Goal: Task Accomplishment & Management: Use online tool/utility

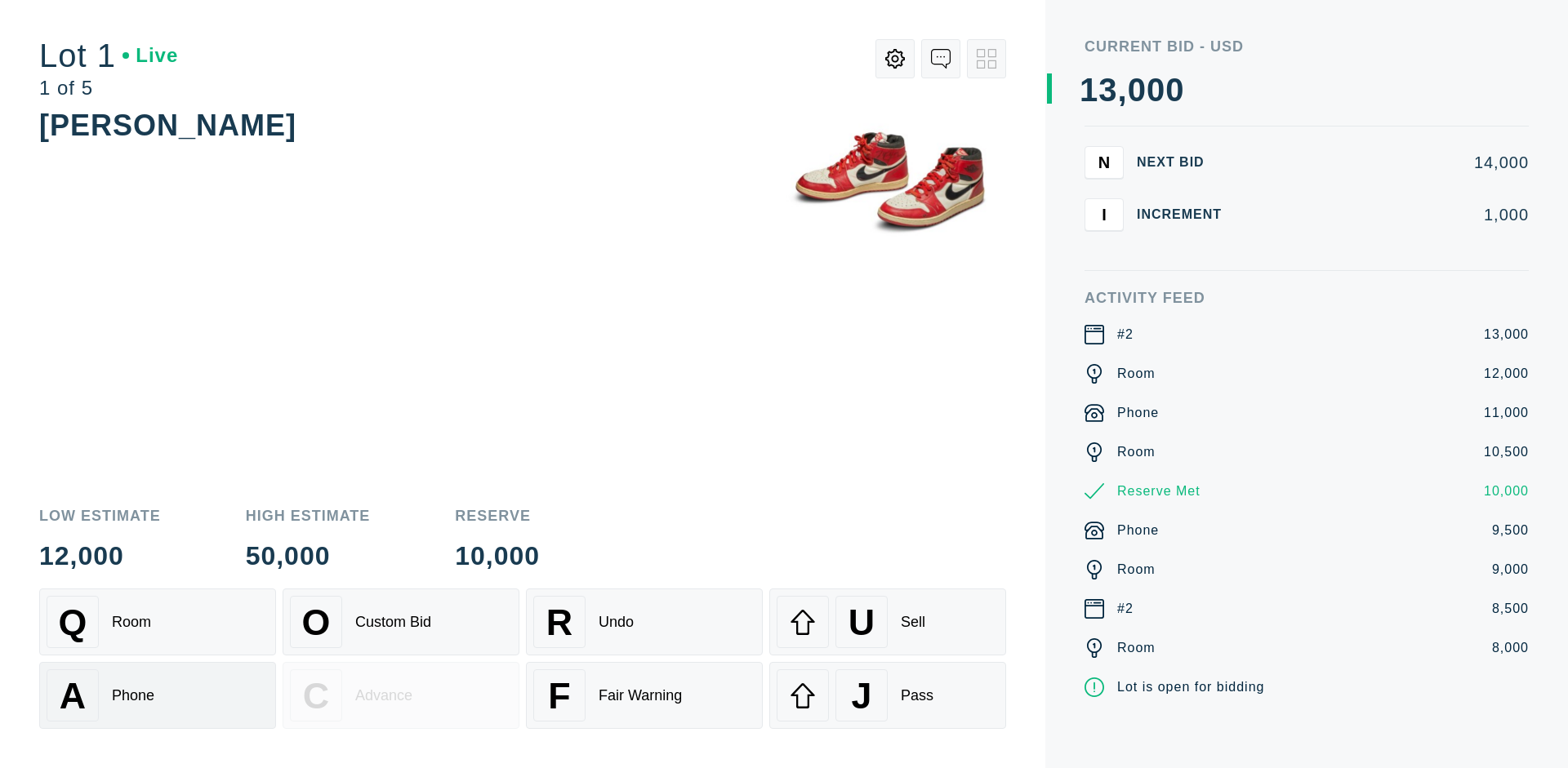
click at [157, 695] on div "A Phone" at bounding box center [157, 695] width 222 height 52
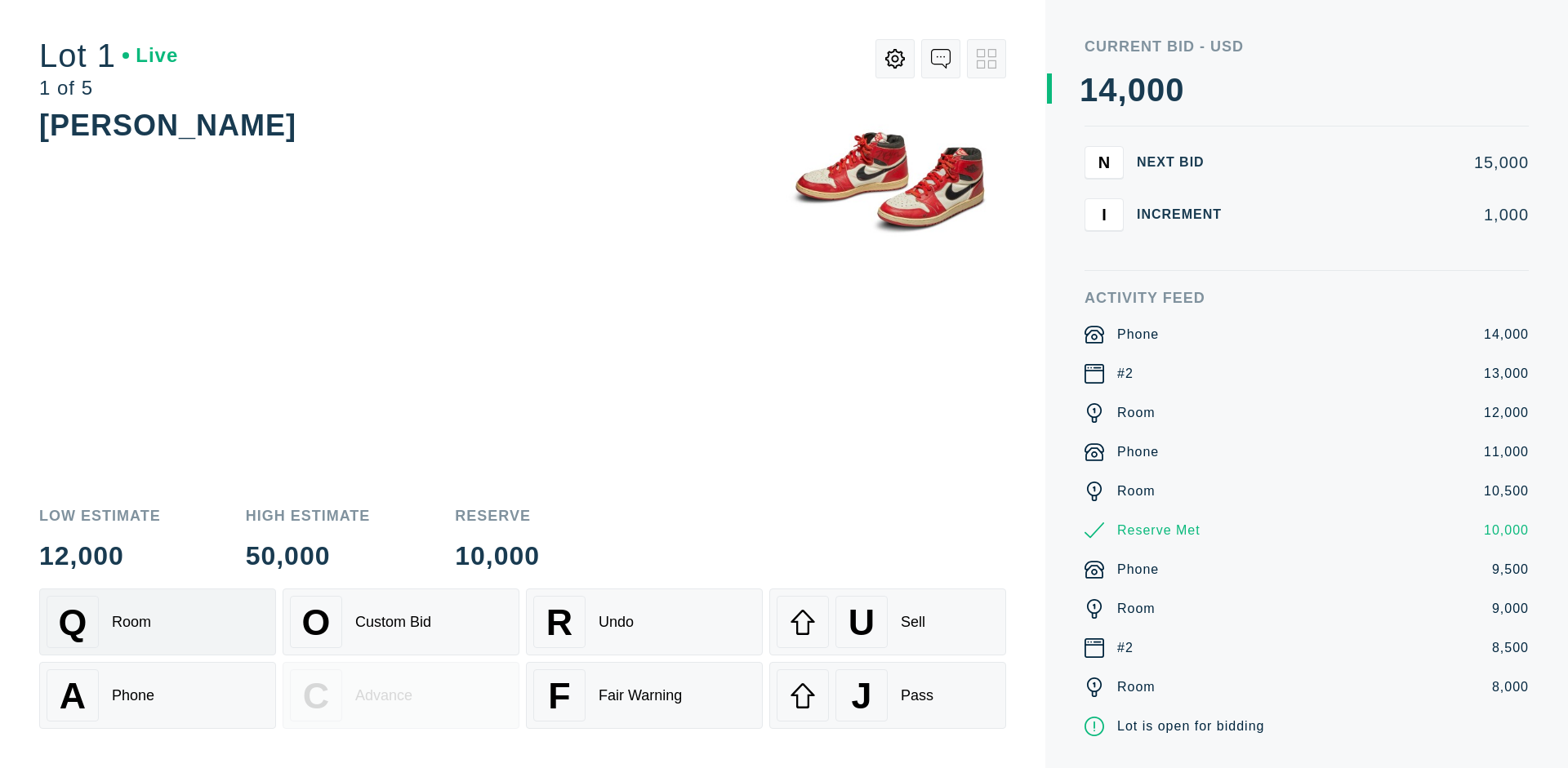
click at [157, 622] on div "Q Room" at bounding box center [157, 622] width 222 height 52
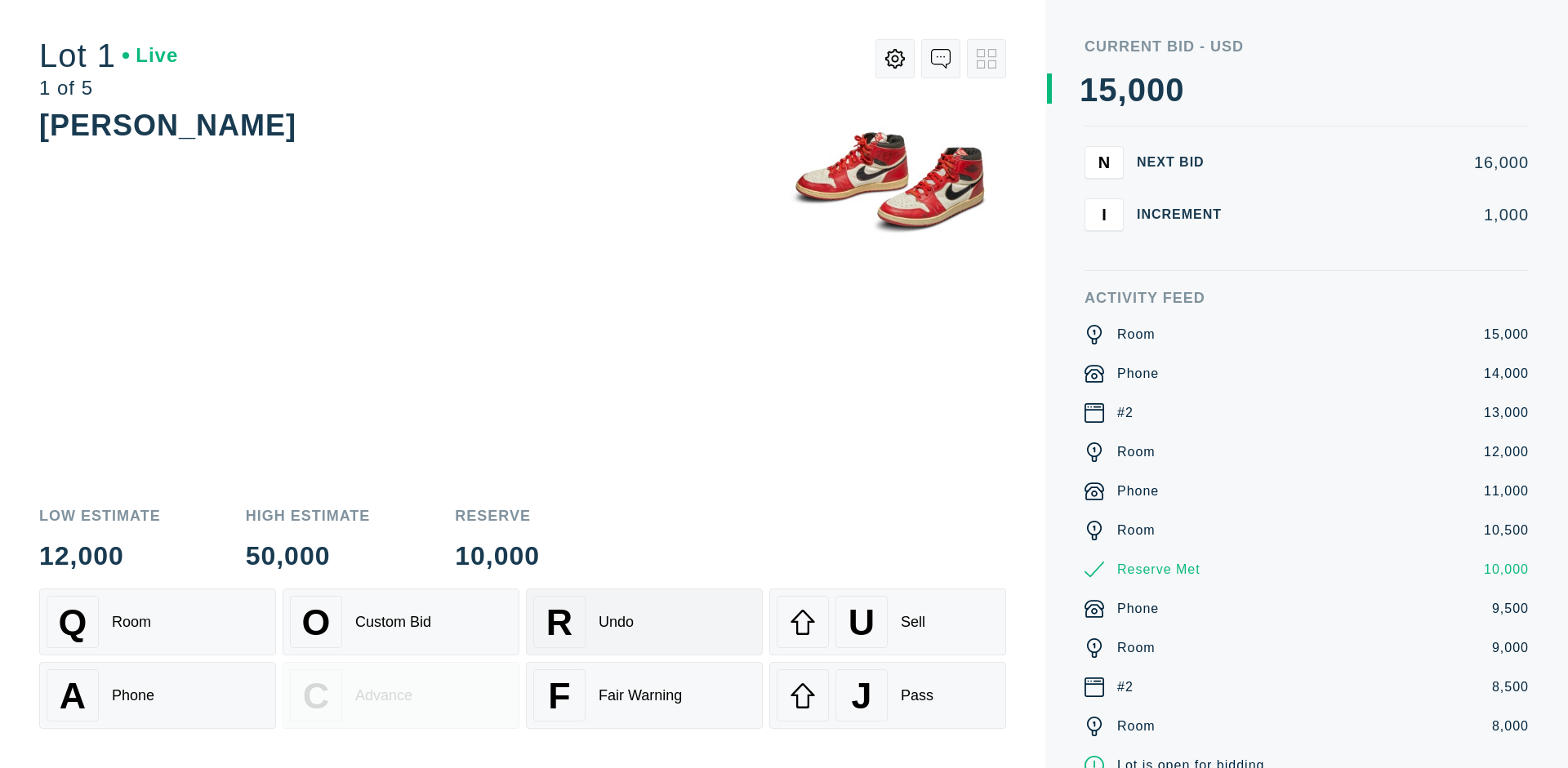
click at [644, 622] on div "R Undo" at bounding box center [644, 622] width 222 height 52
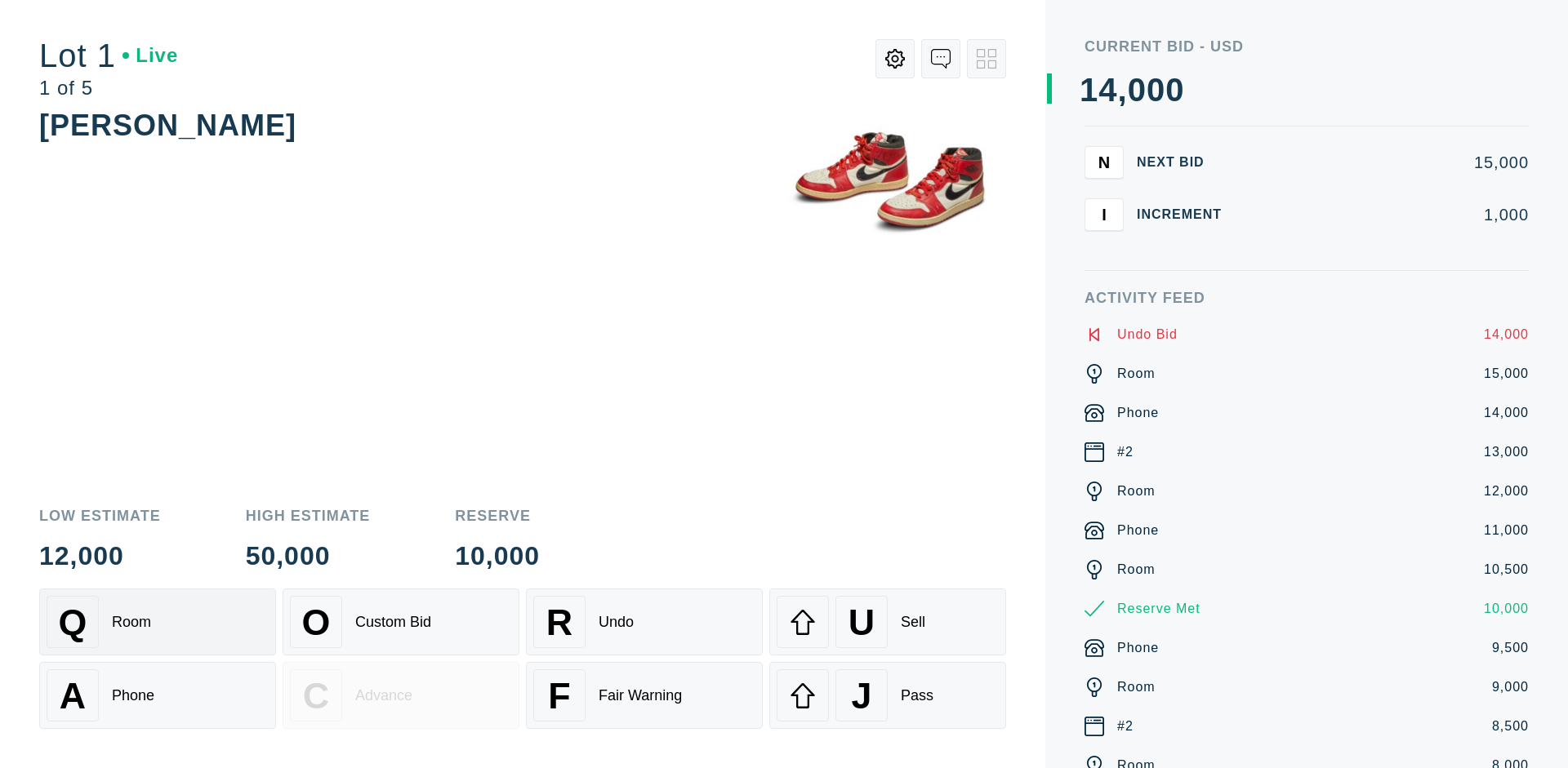
click at [157, 622] on div "Q Room" at bounding box center [157, 622] width 222 height 52
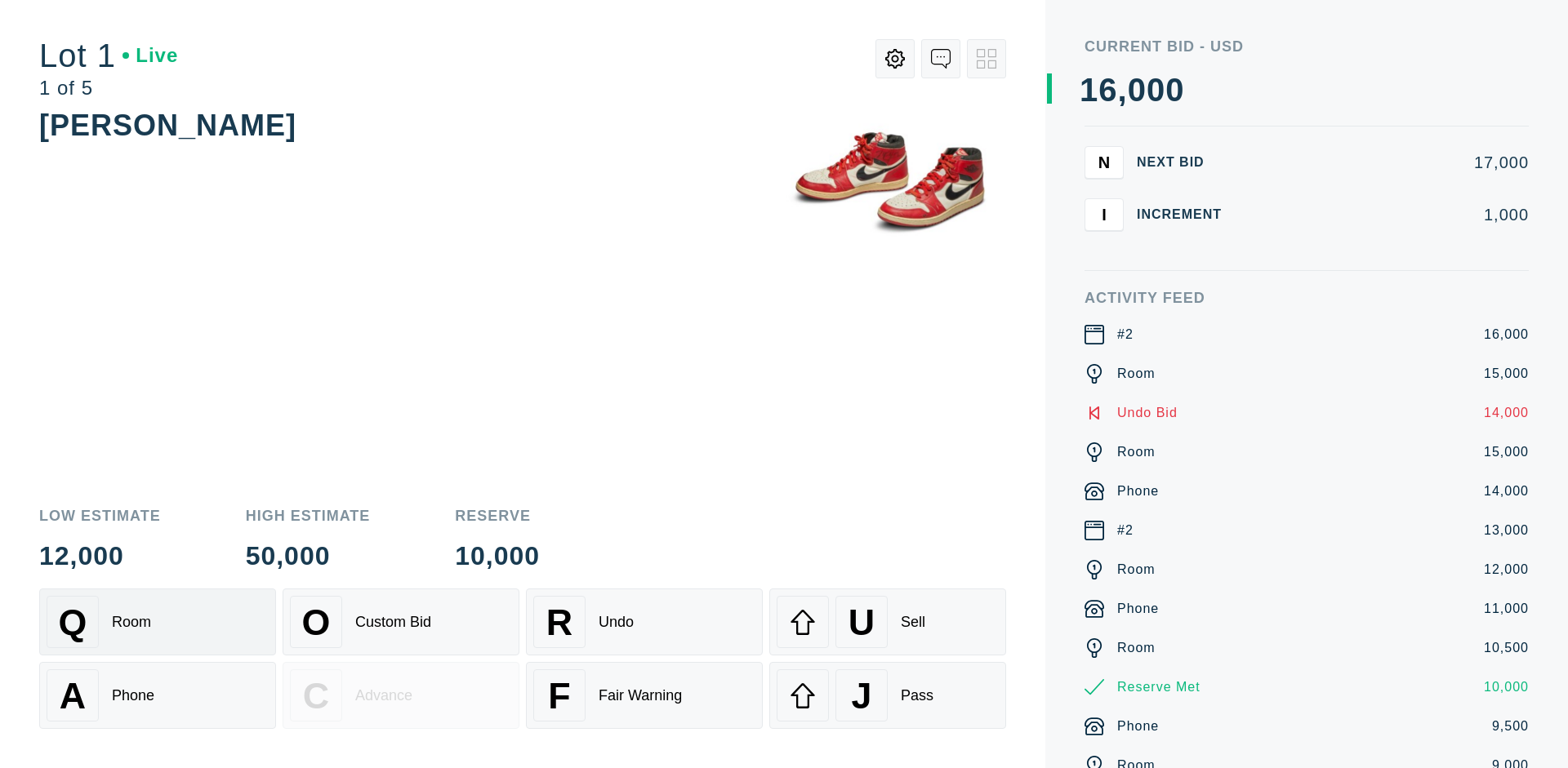
click at [157, 695] on div "A Phone" at bounding box center [157, 695] width 222 height 52
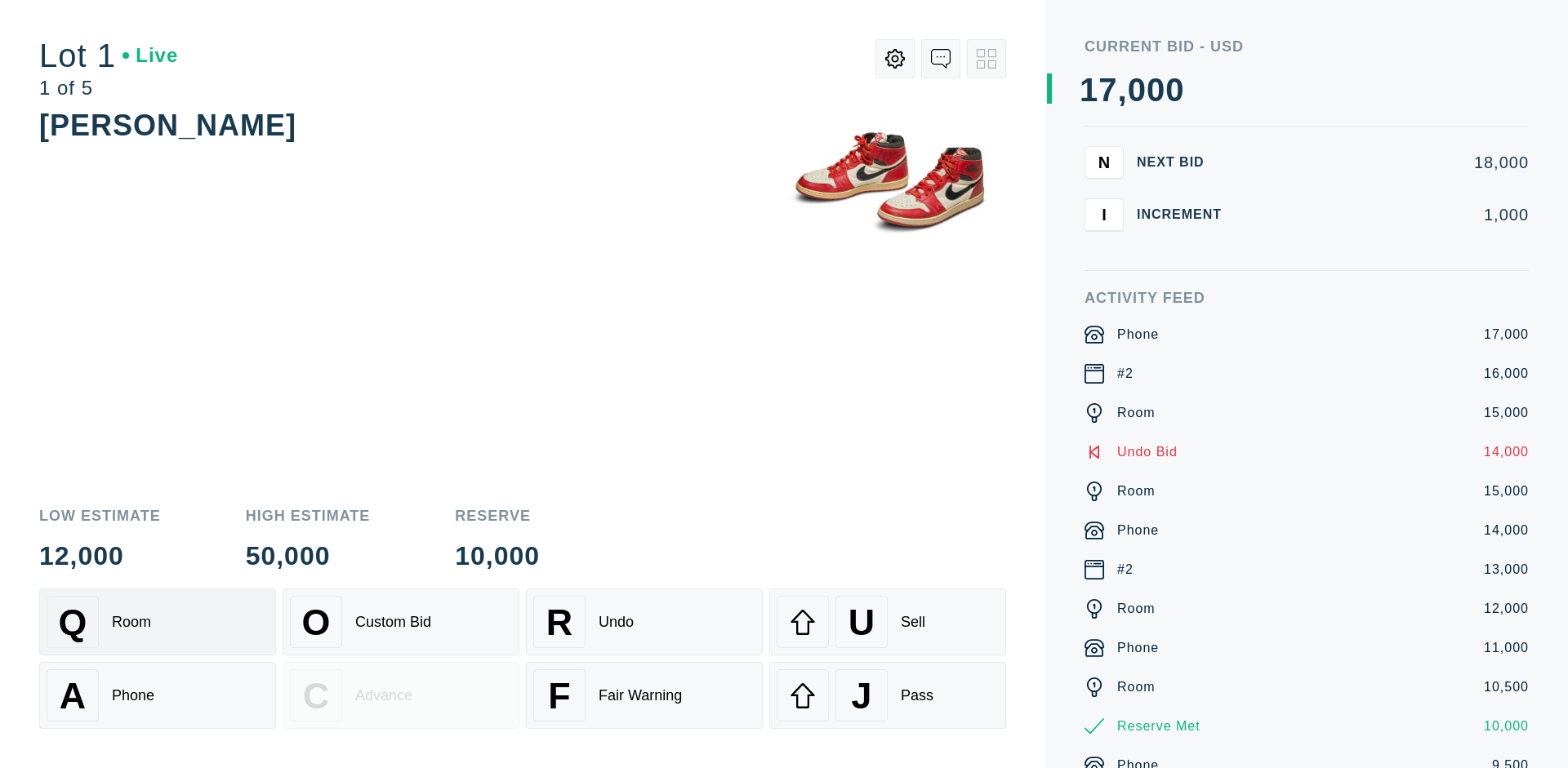
click at [157, 622] on div "Q Room" at bounding box center [157, 622] width 222 height 52
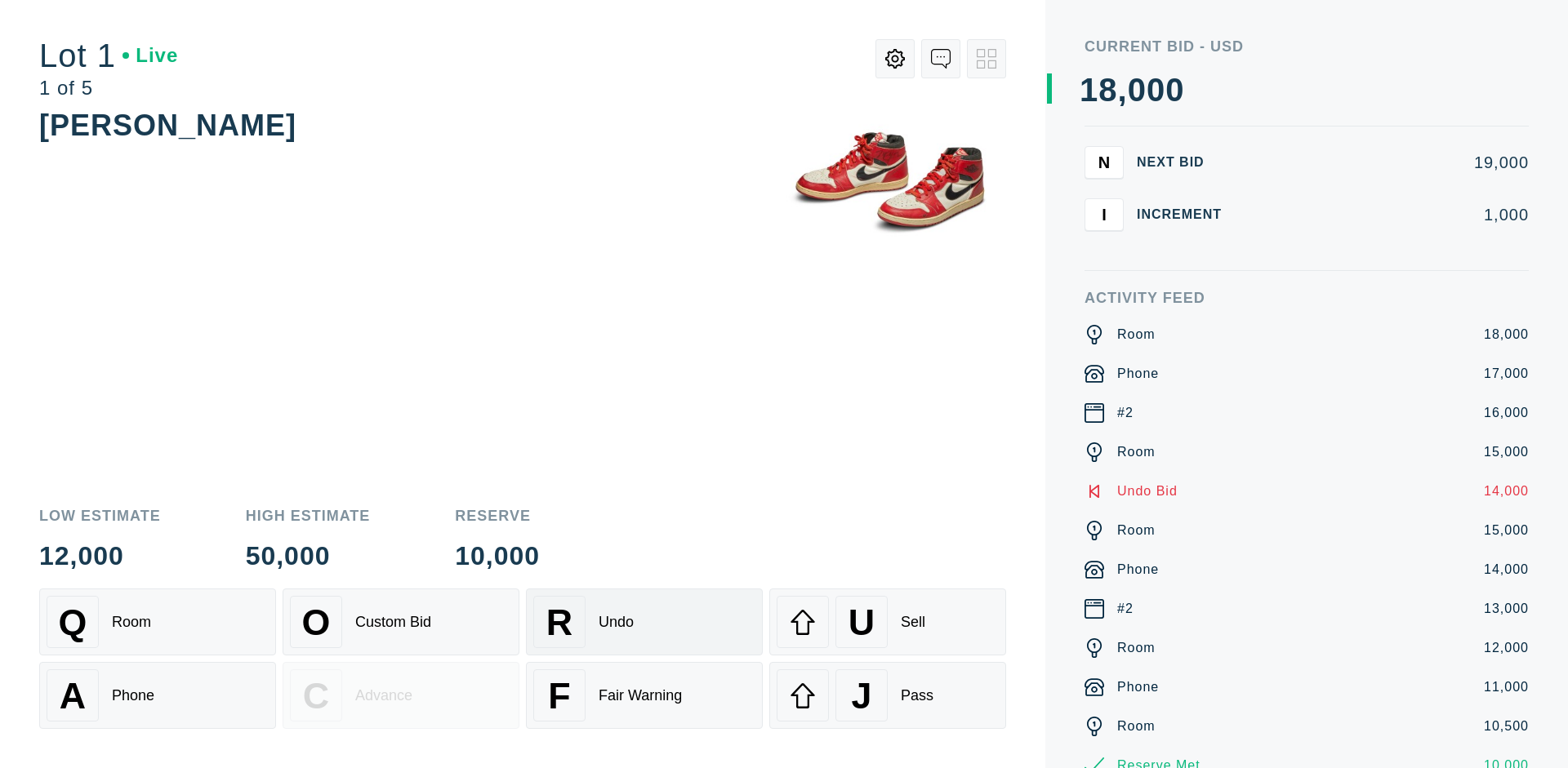
click at [644, 622] on div "R Undo" at bounding box center [644, 622] width 222 height 52
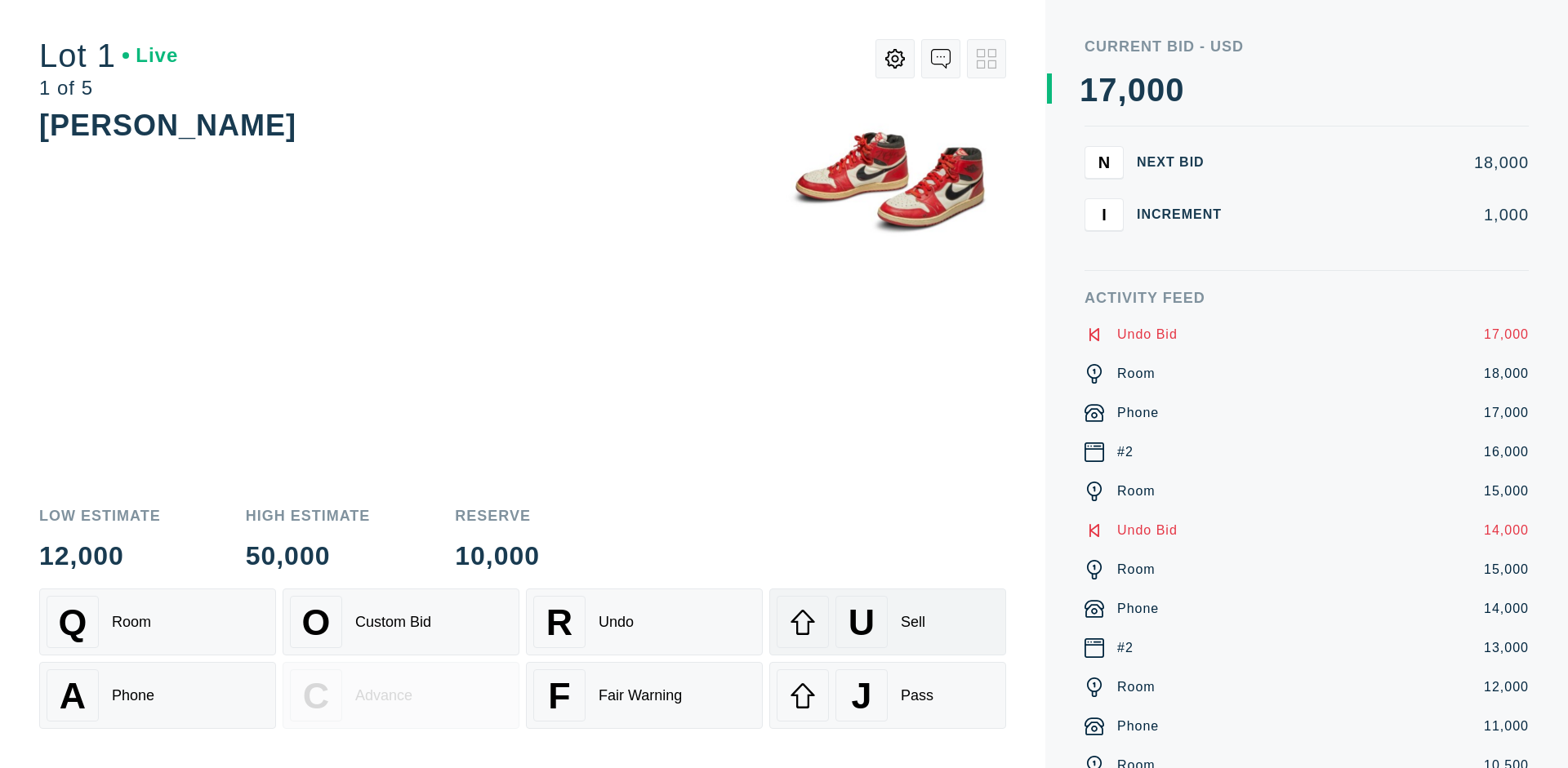
click at [888, 622] on div "U Sell" at bounding box center [888, 622] width 222 height 52
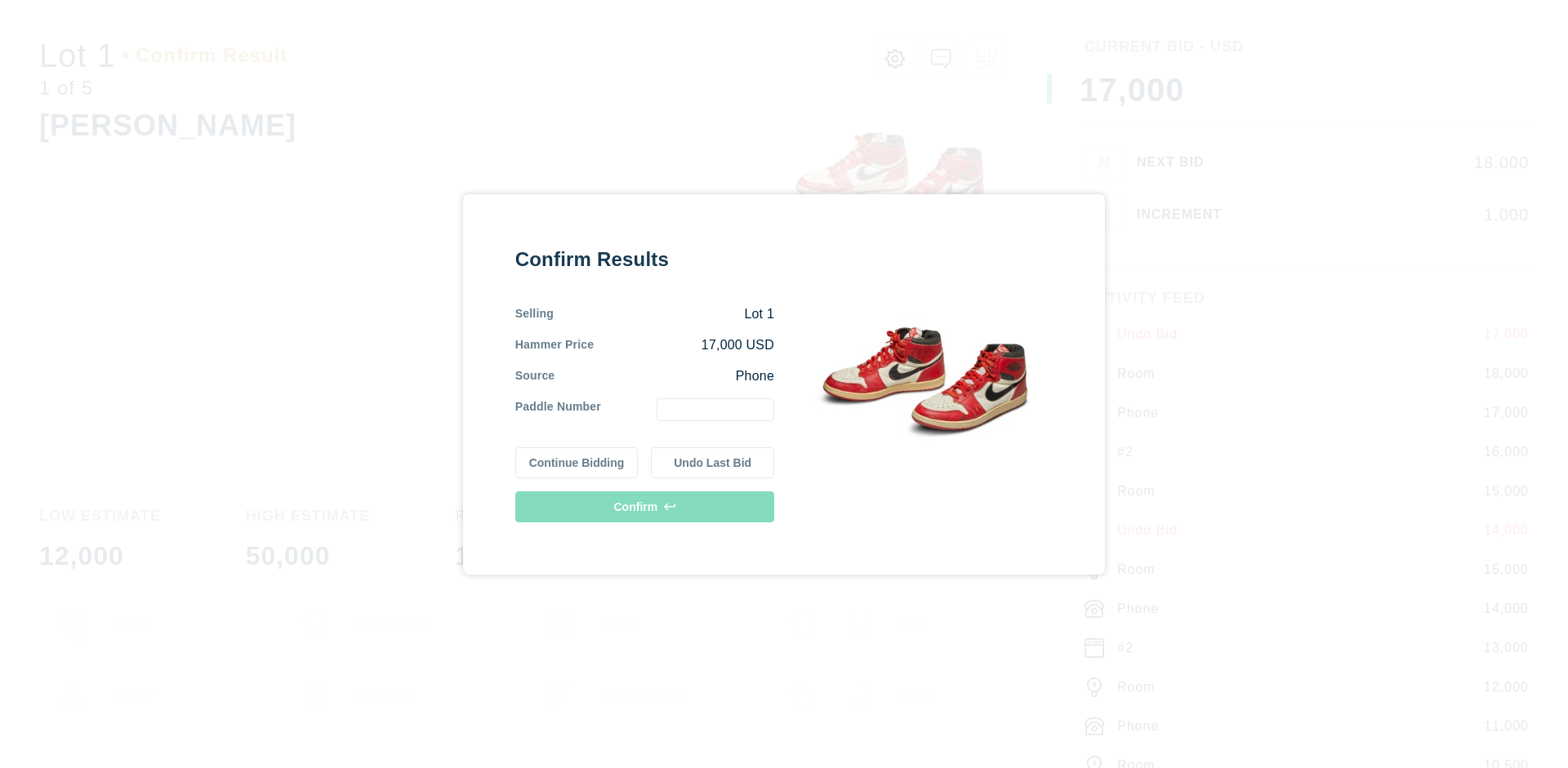
click at [578, 462] on button "Continue Bidding" at bounding box center [577, 463] width 123 height 31
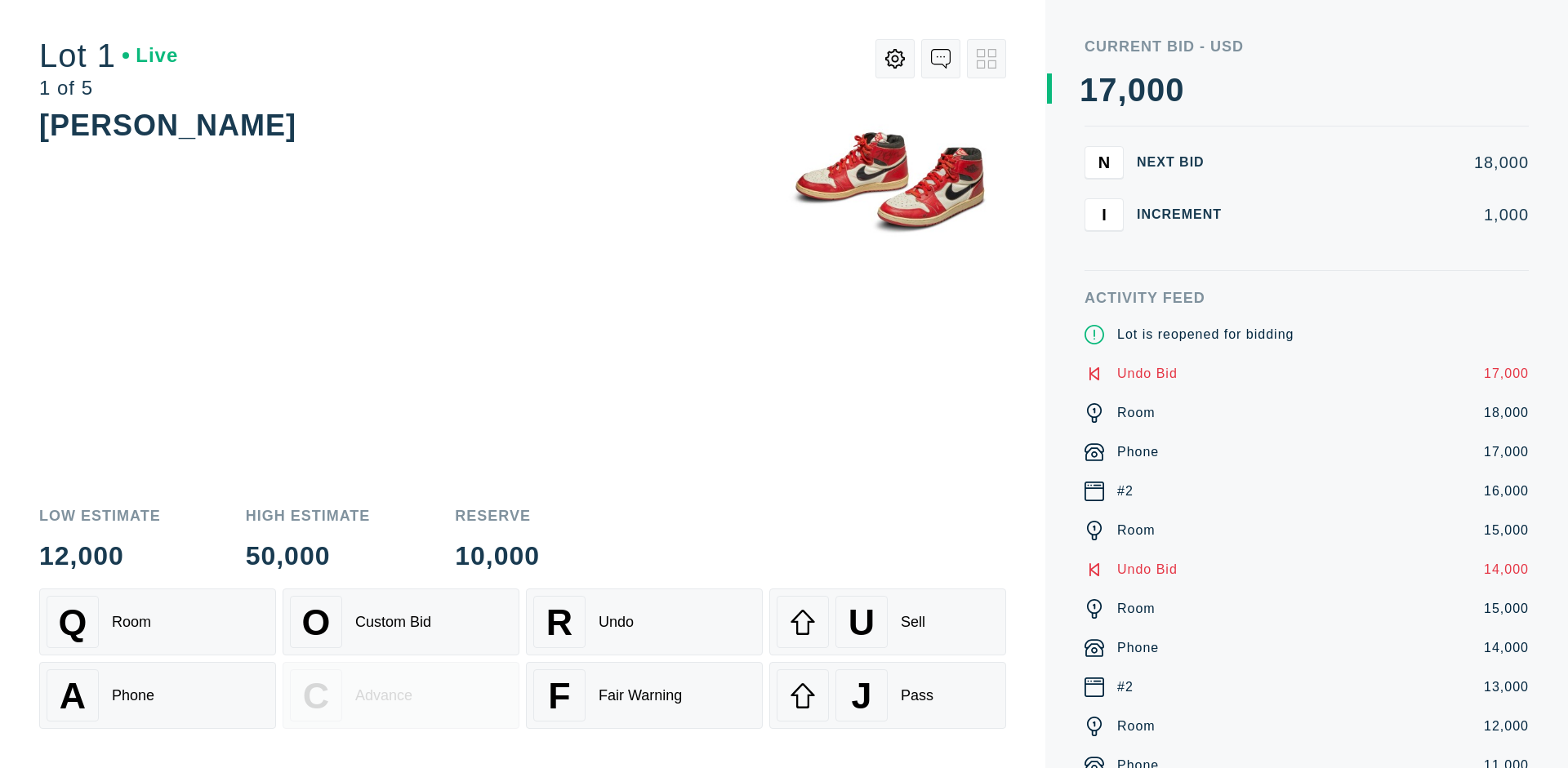
click at [888, 622] on div "U Sell" at bounding box center [888, 622] width 222 height 52
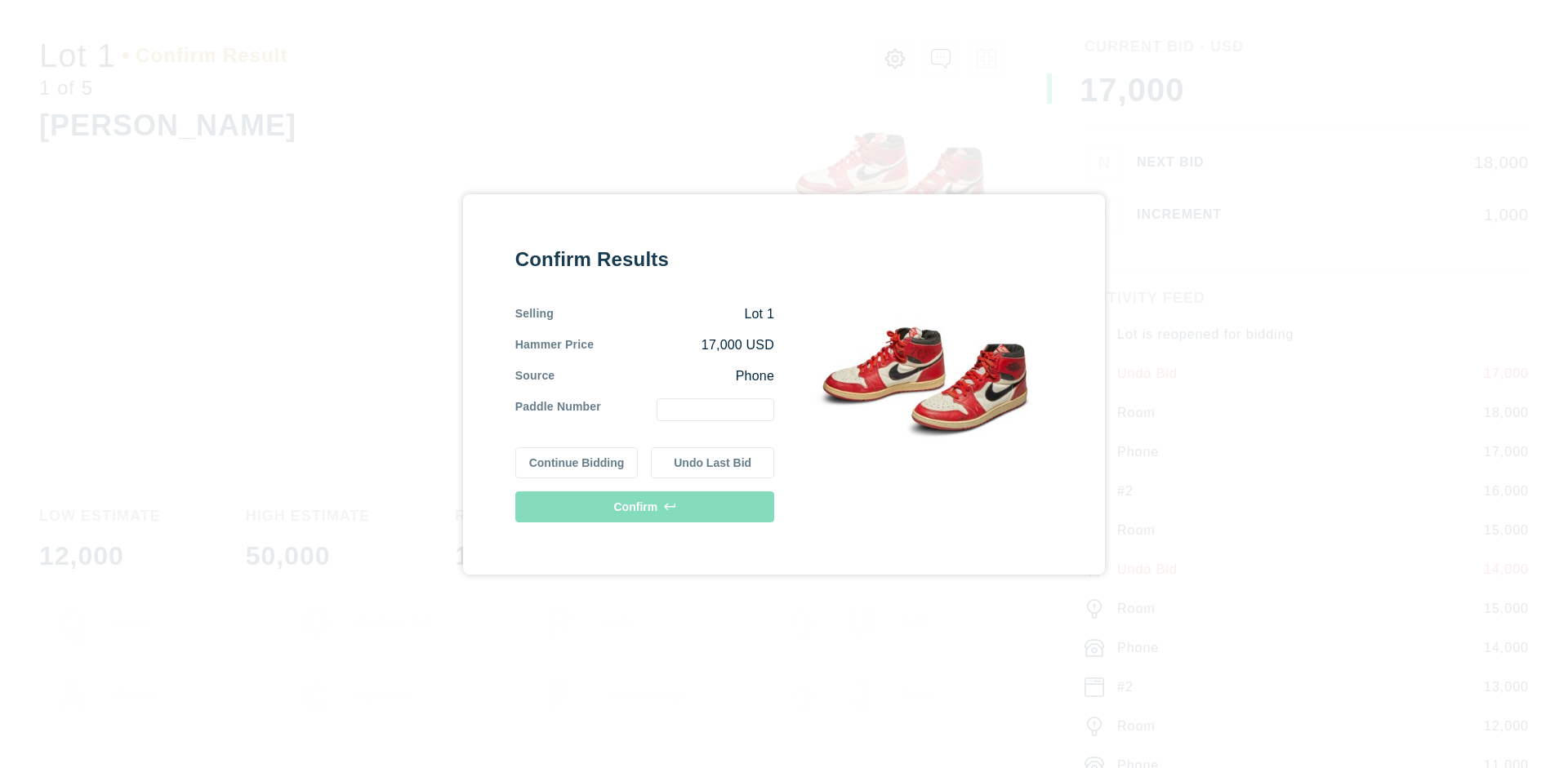
click at [713, 462] on button "Undo Last Bid" at bounding box center [712, 463] width 123 height 31
click at [578, 460] on button "Continue Bidding" at bounding box center [577, 460] width 123 height 31
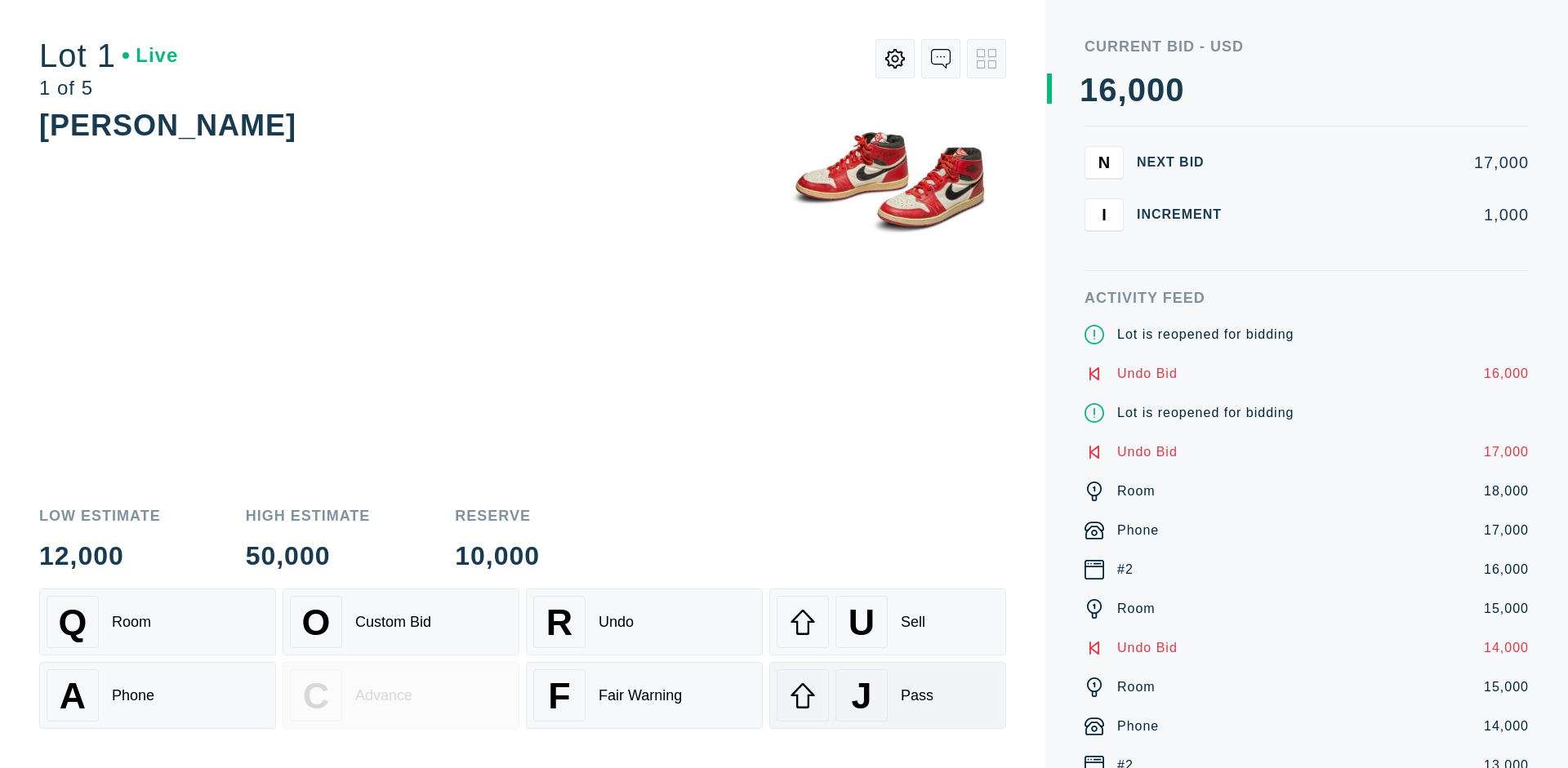
click at [888, 695] on div "J Pass" at bounding box center [888, 695] width 222 height 52
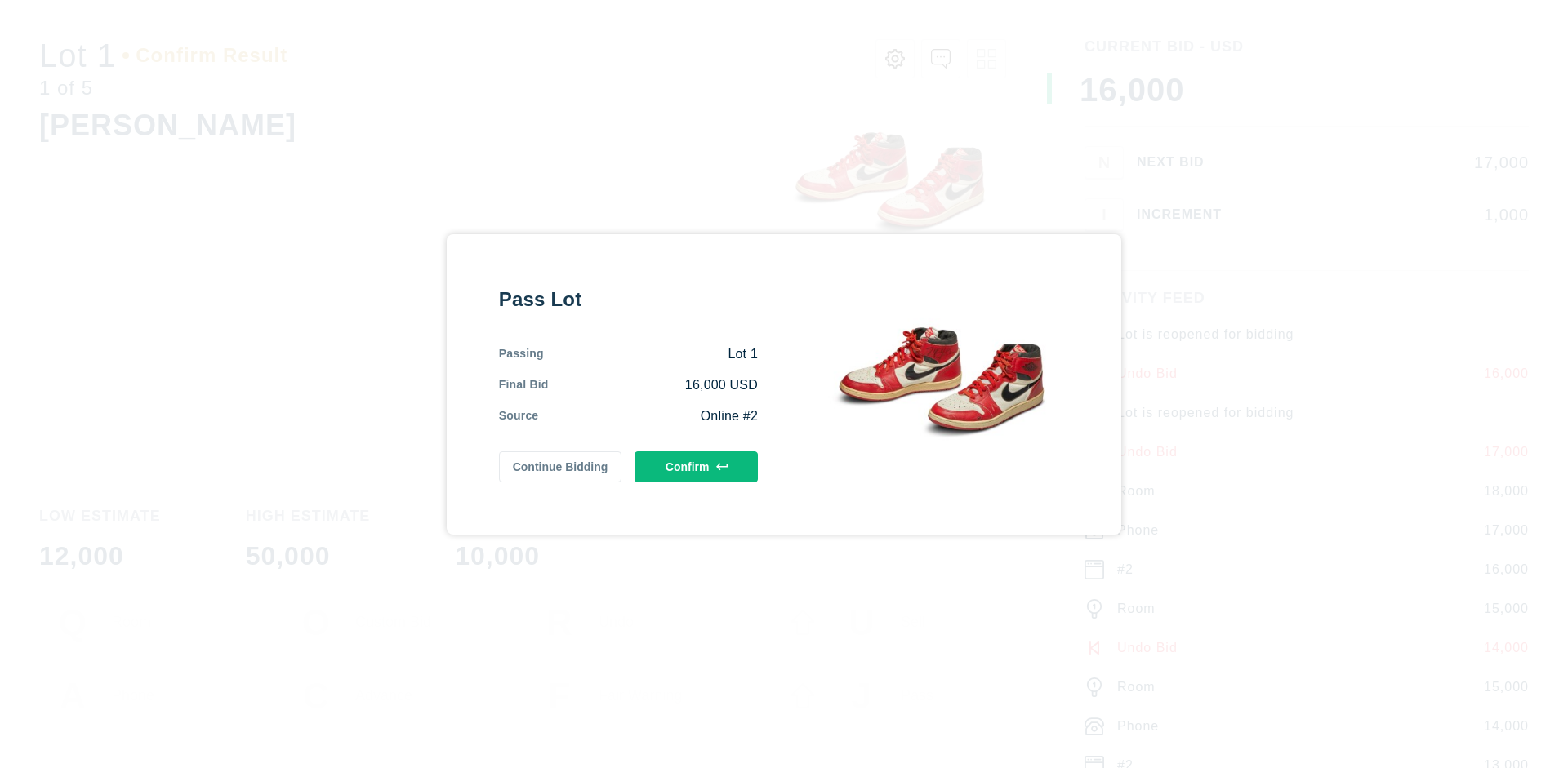
click at [697, 467] on button "Confirm" at bounding box center [696, 467] width 123 height 31
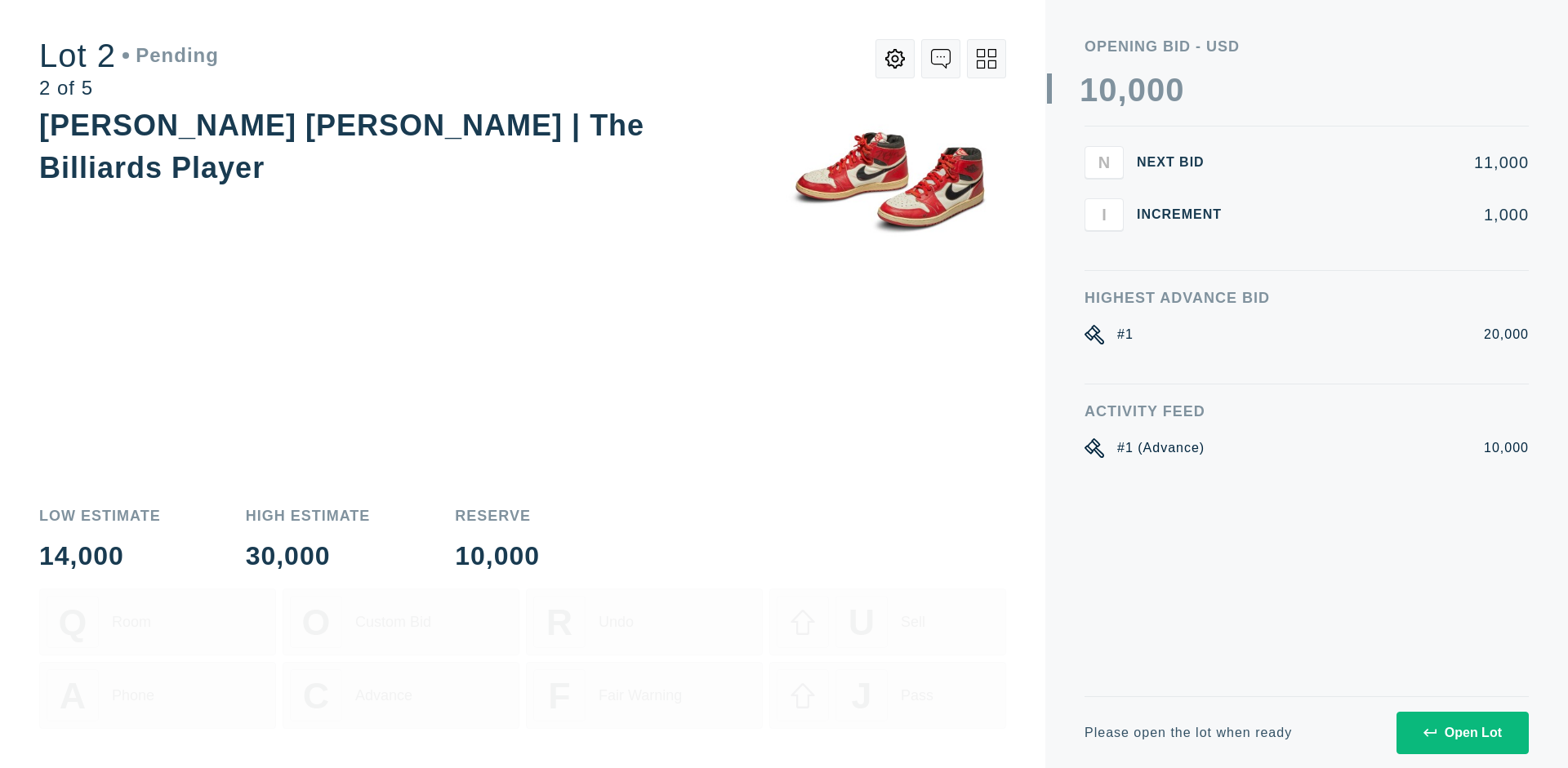
click at [1462, 732] on div "Open Lot" at bounding box center [1463, 733] width 79 height 15
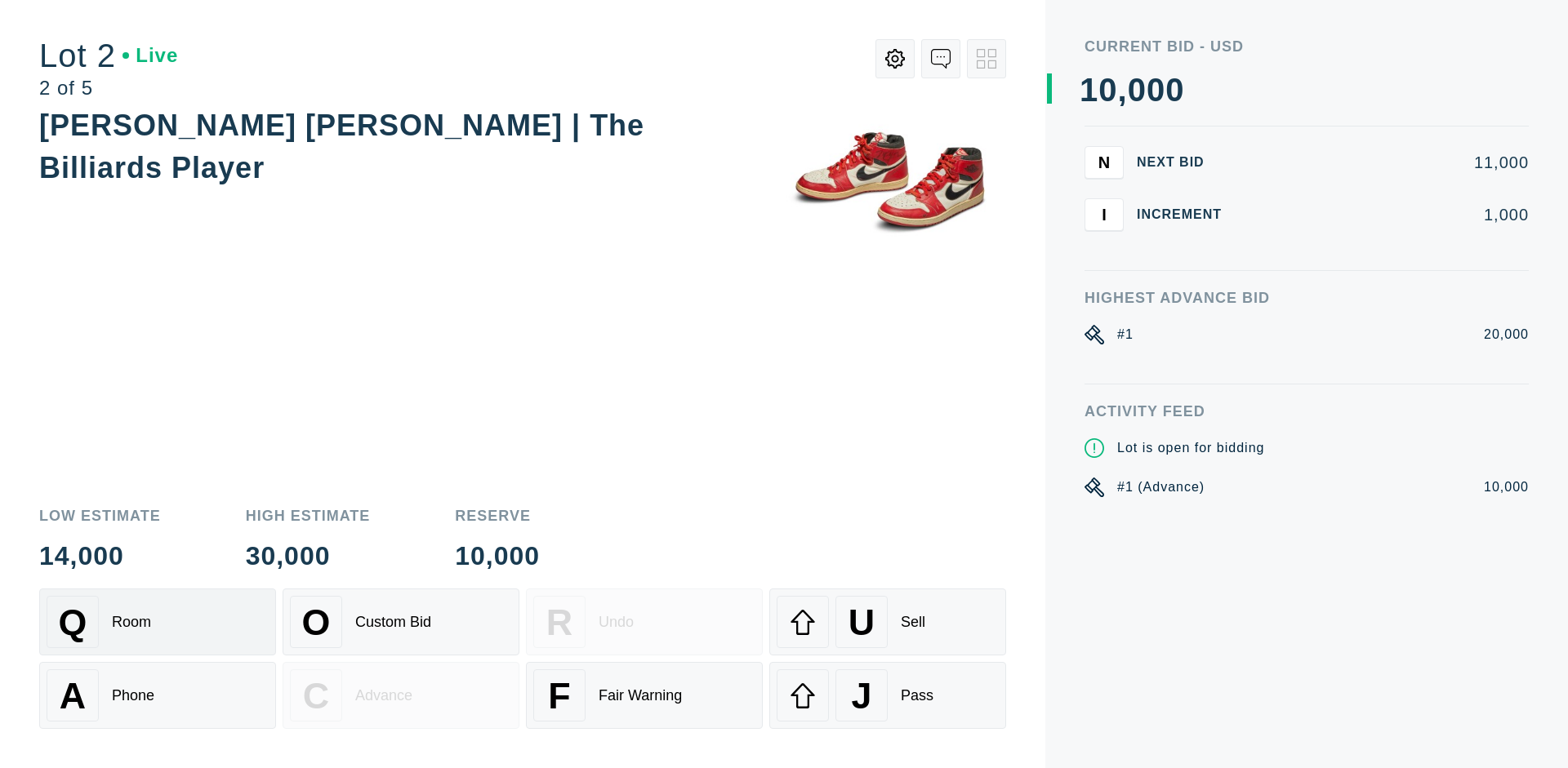
click at [157, 622] on div "Q Room" at bounding box center [157, 622] width 222 height 52
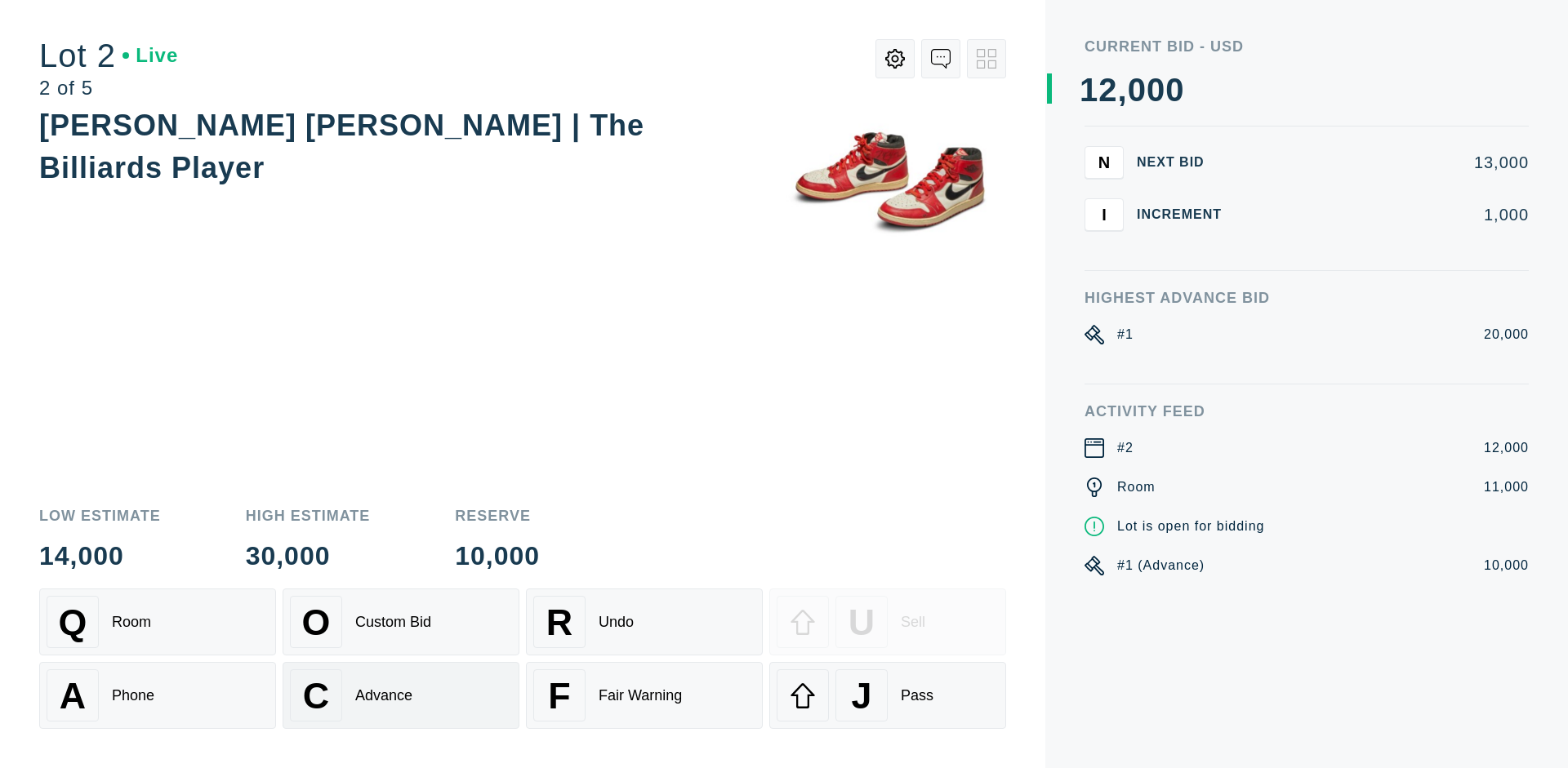
click at [401, 695] on div "Advance" at bounding box center [384, 696] width 57 height 17
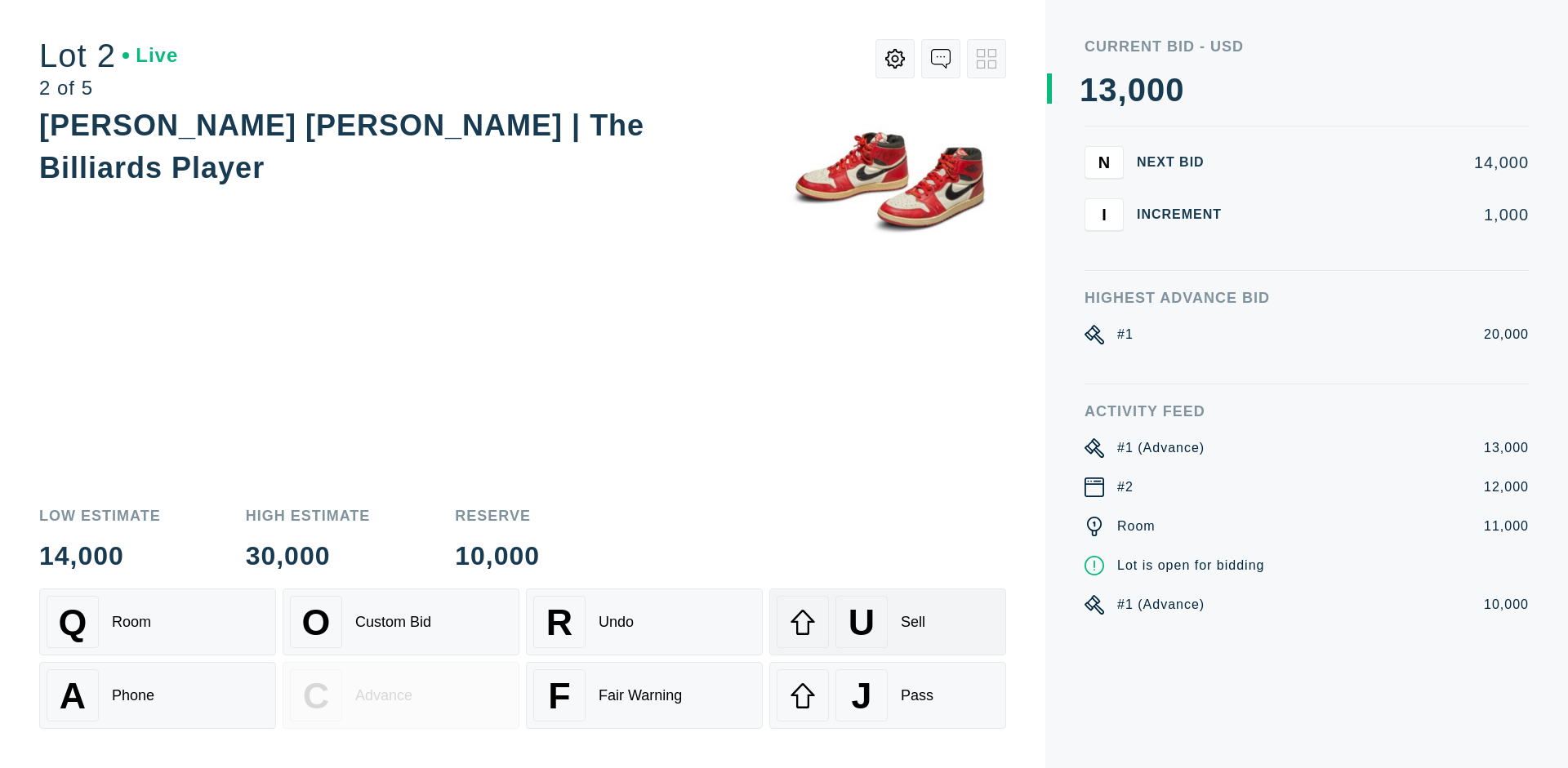
click at [888, 622] on div "U Sell" at bounding box center [888, 622] width 222 height 52
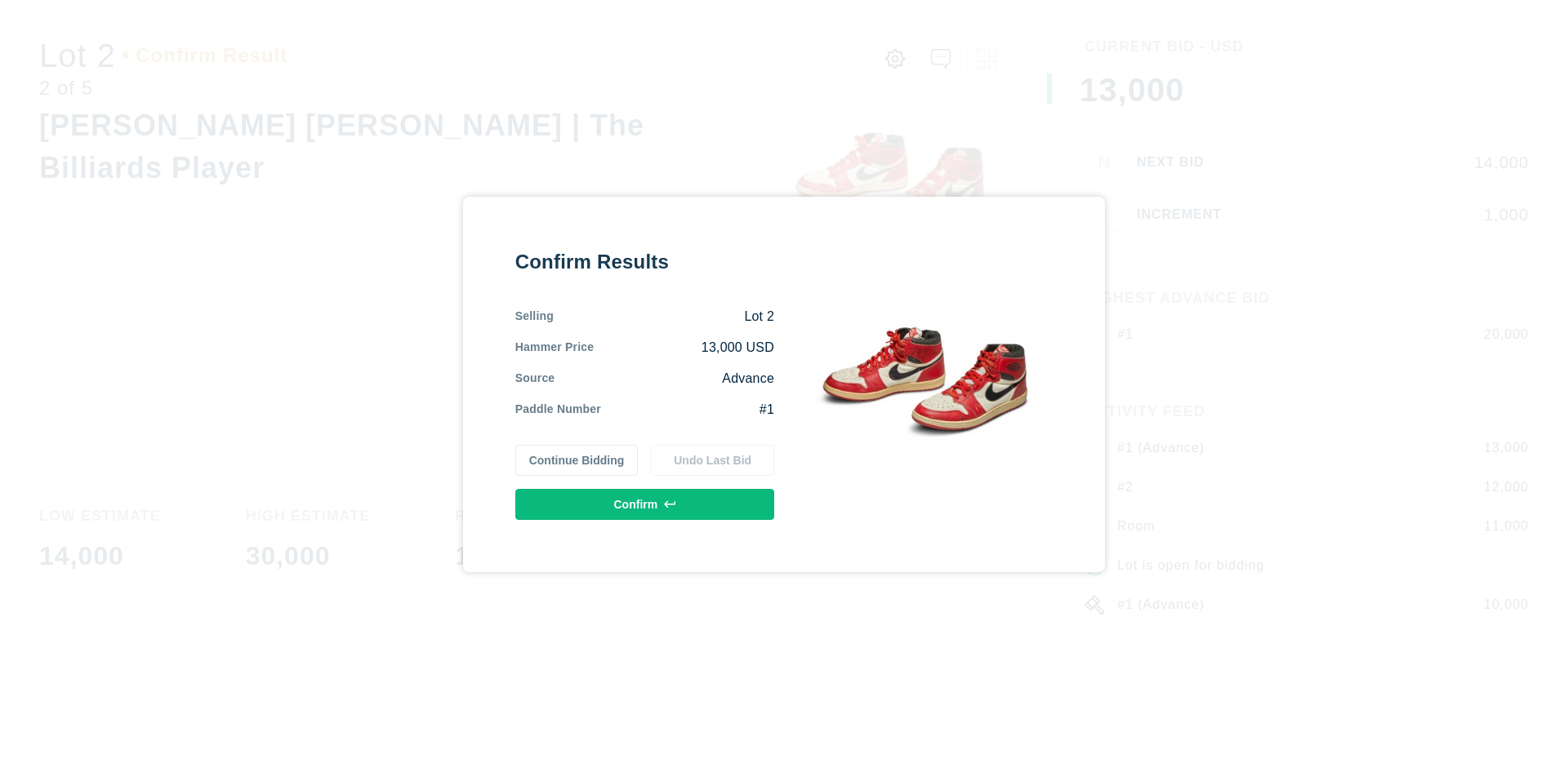
click at [645, 504] on button "Confirm" at bounding box center [645, 505] width 259 height 31
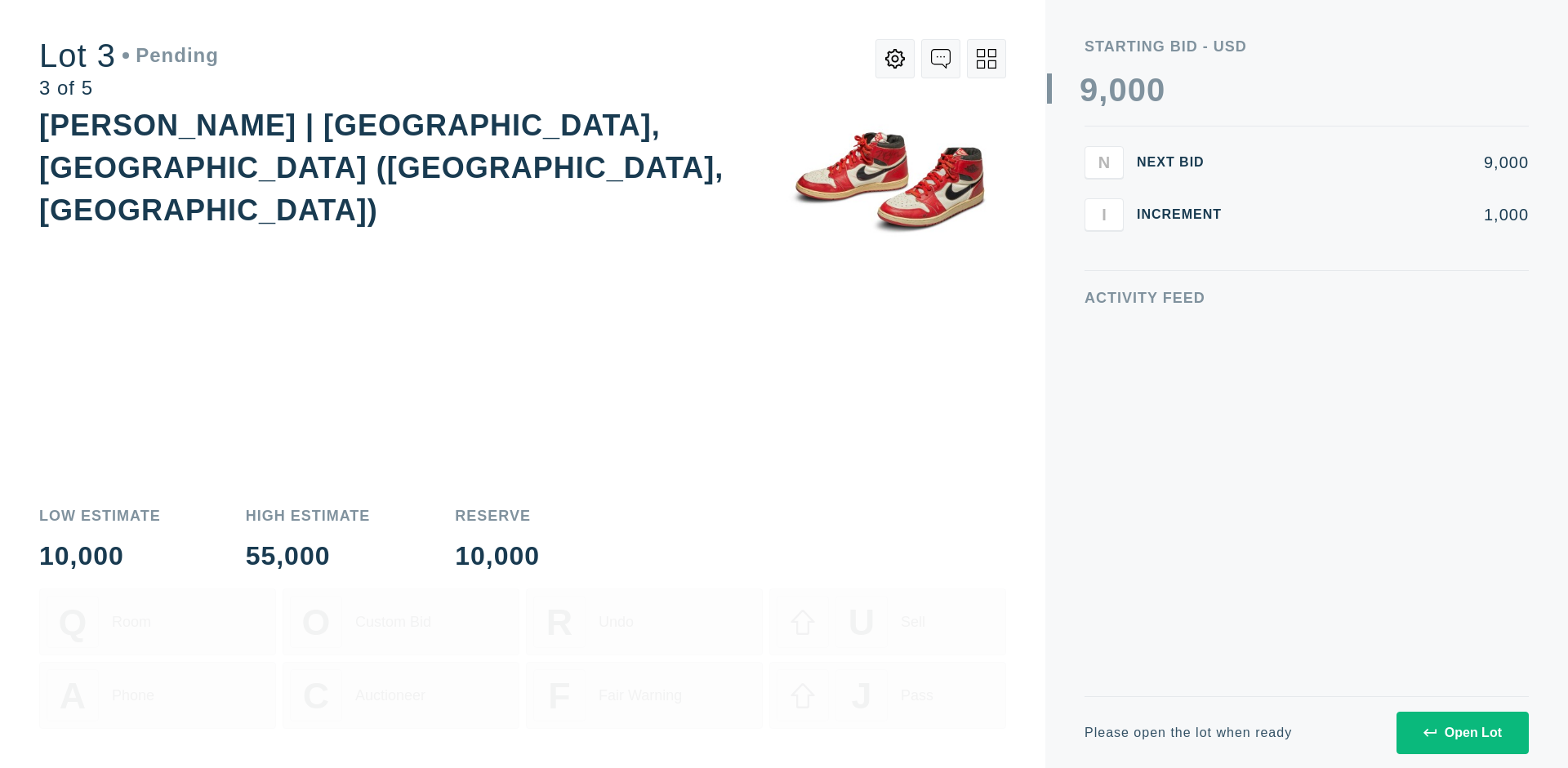
click at [1462, 732] on div "Open Lot" at bounding box center [1463, 733] width 79 height 15
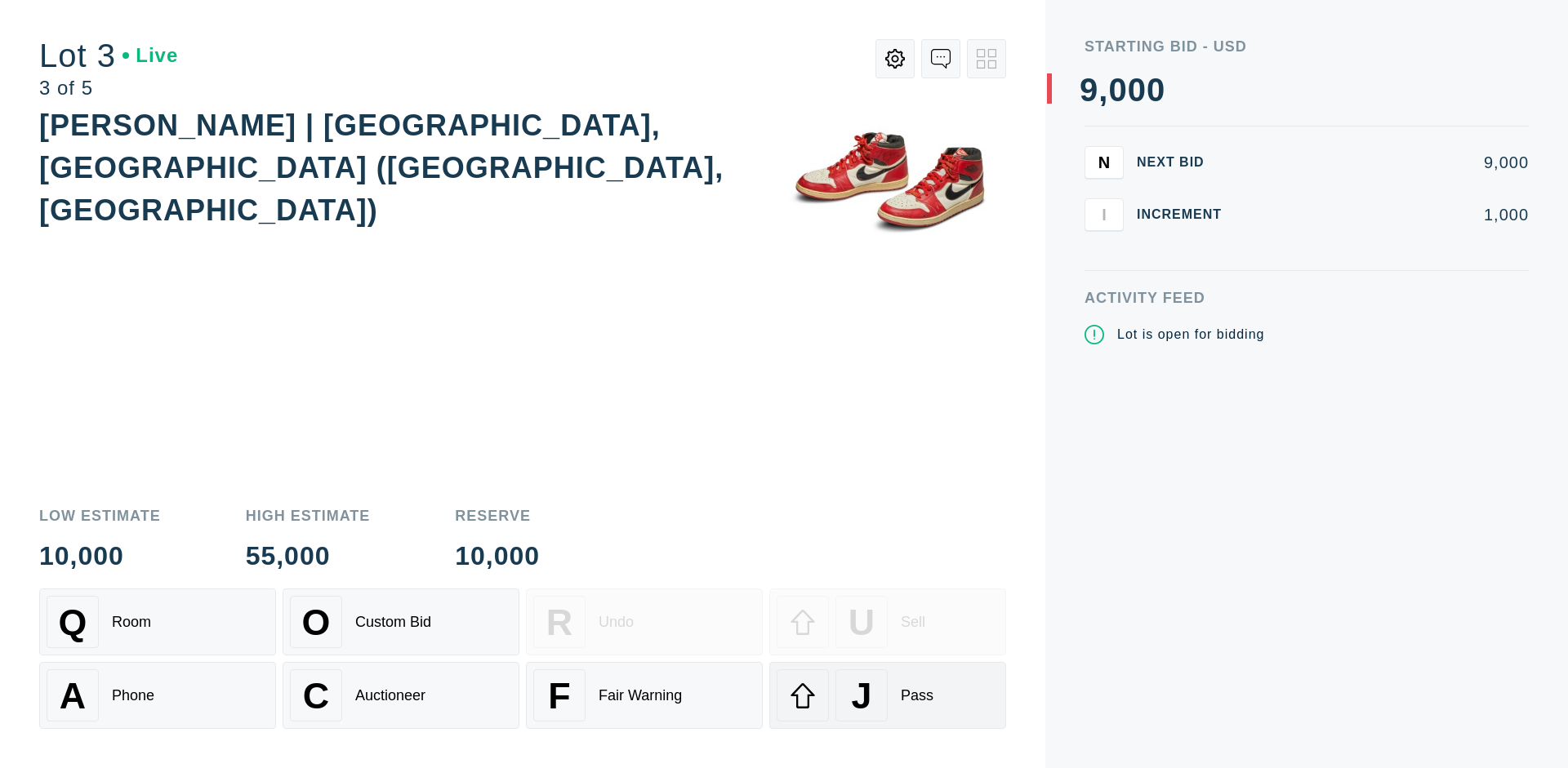
click at [888, 695] on div "J Pass" at bounding box center [888, 695] width 222 height 52
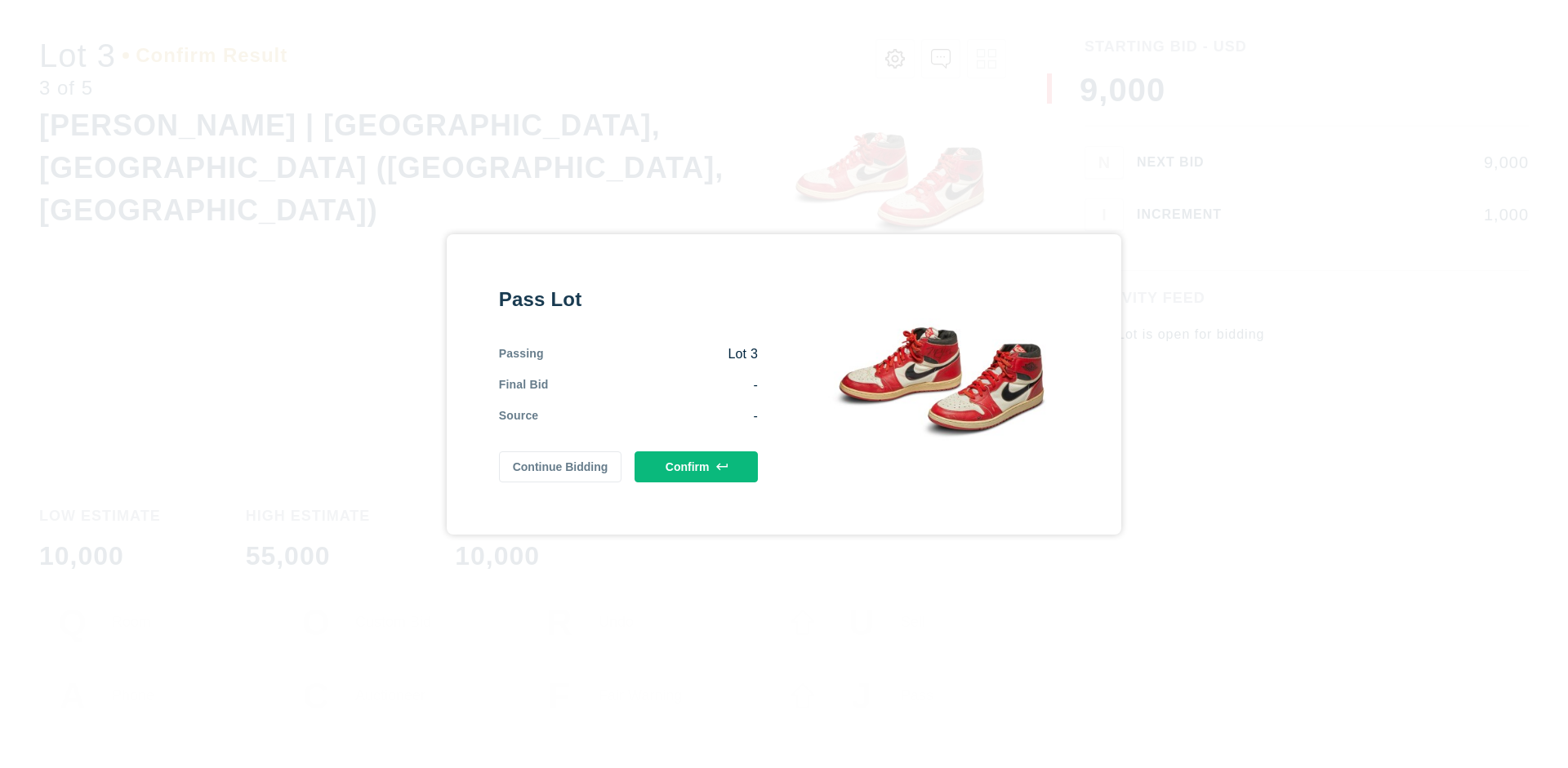
click at [697, 467] on button "Confirm" at bounding box center [696, 467] width 123 height 31
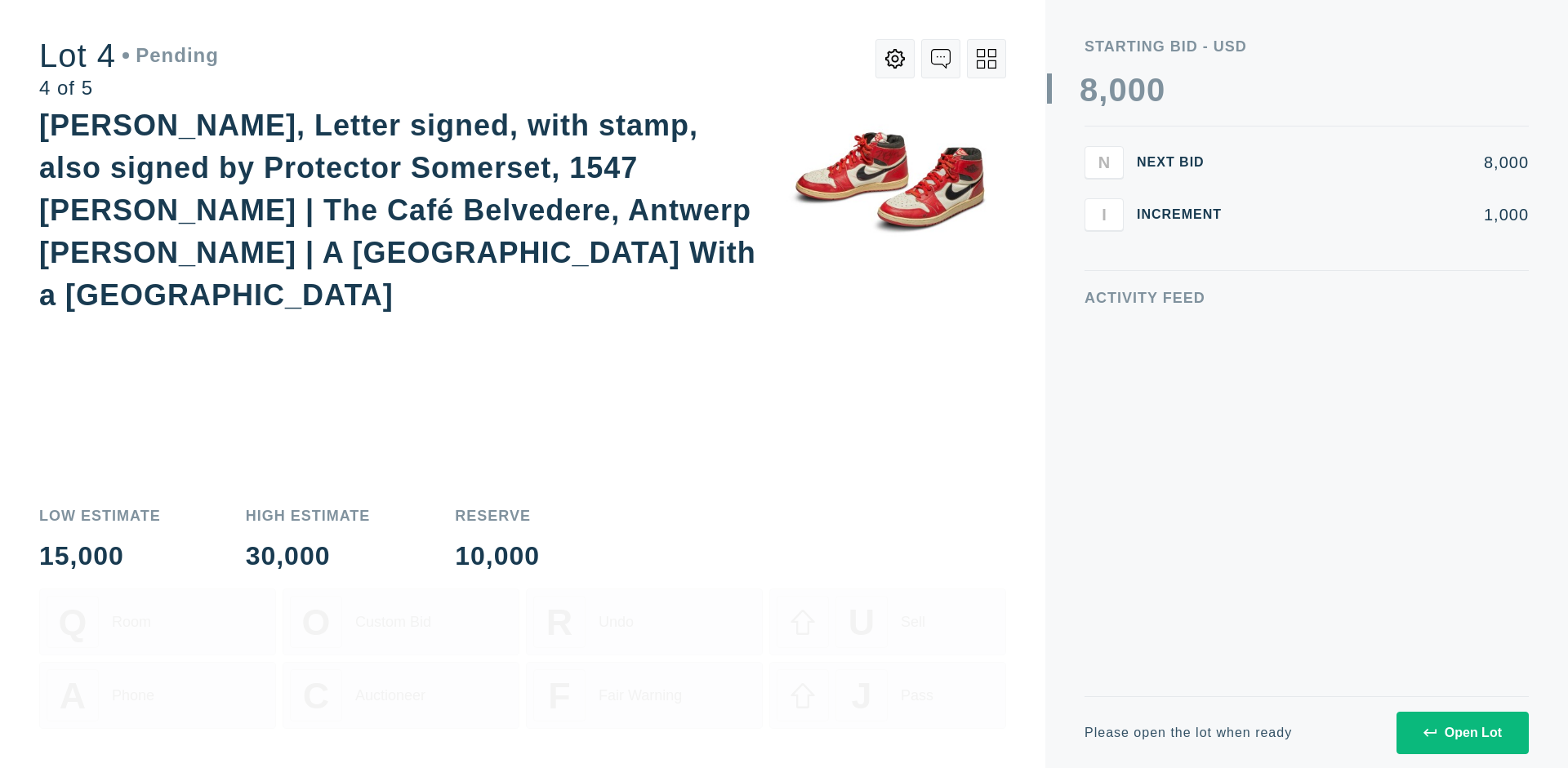
click at [1462, 732] on div "Open Lot" at bounding box center [1463, 733] width 79 height 15
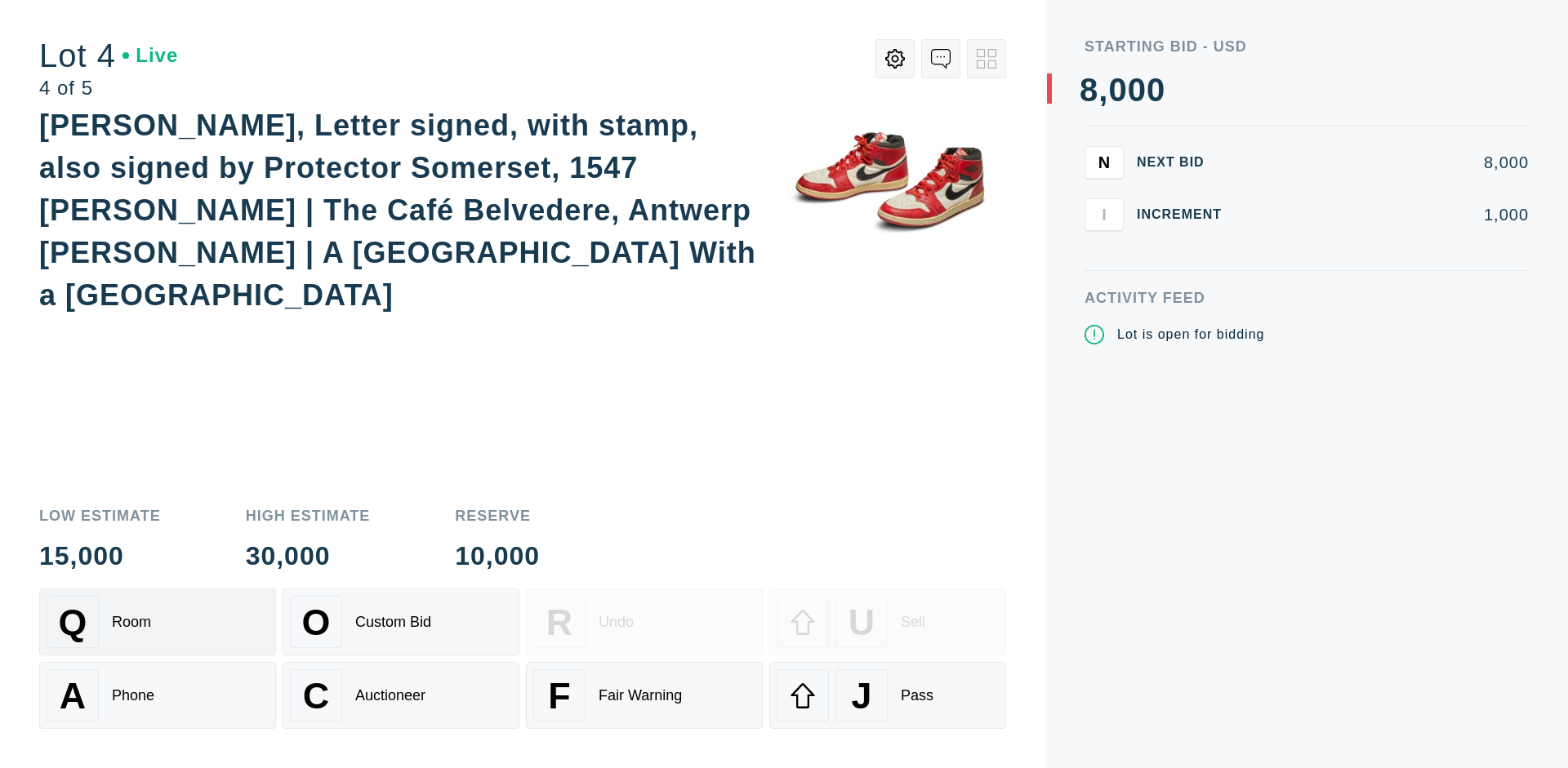
click at [157, 622] on div "Q Room" at bounding box center [157, 622] width 222 height 52
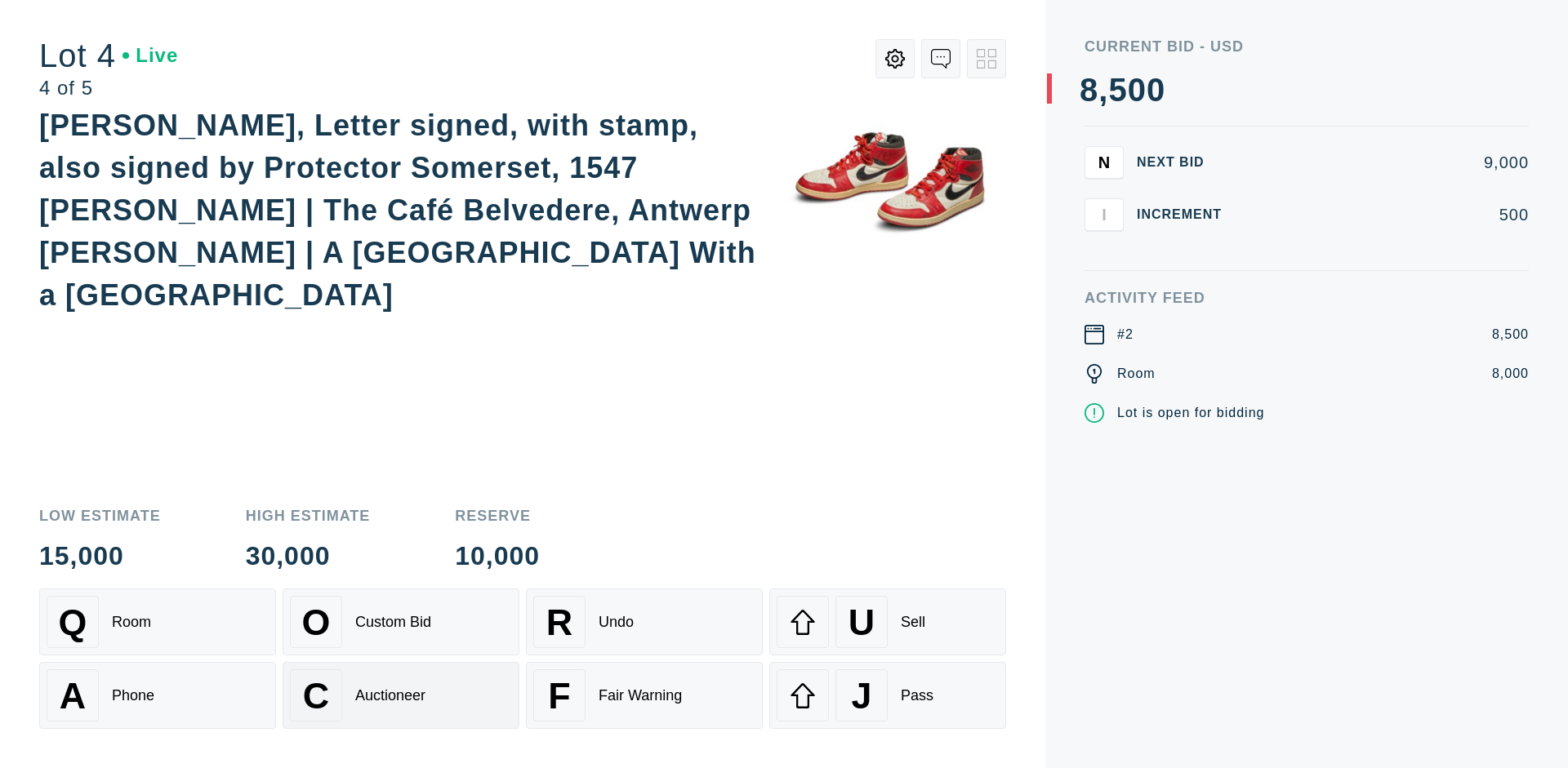
click at [401, 695] on div "Auctioneer" at bounding box center [391, 696] width 70 height 17
click at [888, 695] on div "J Pass" at bounding box center [888, 695] width 222 height 52
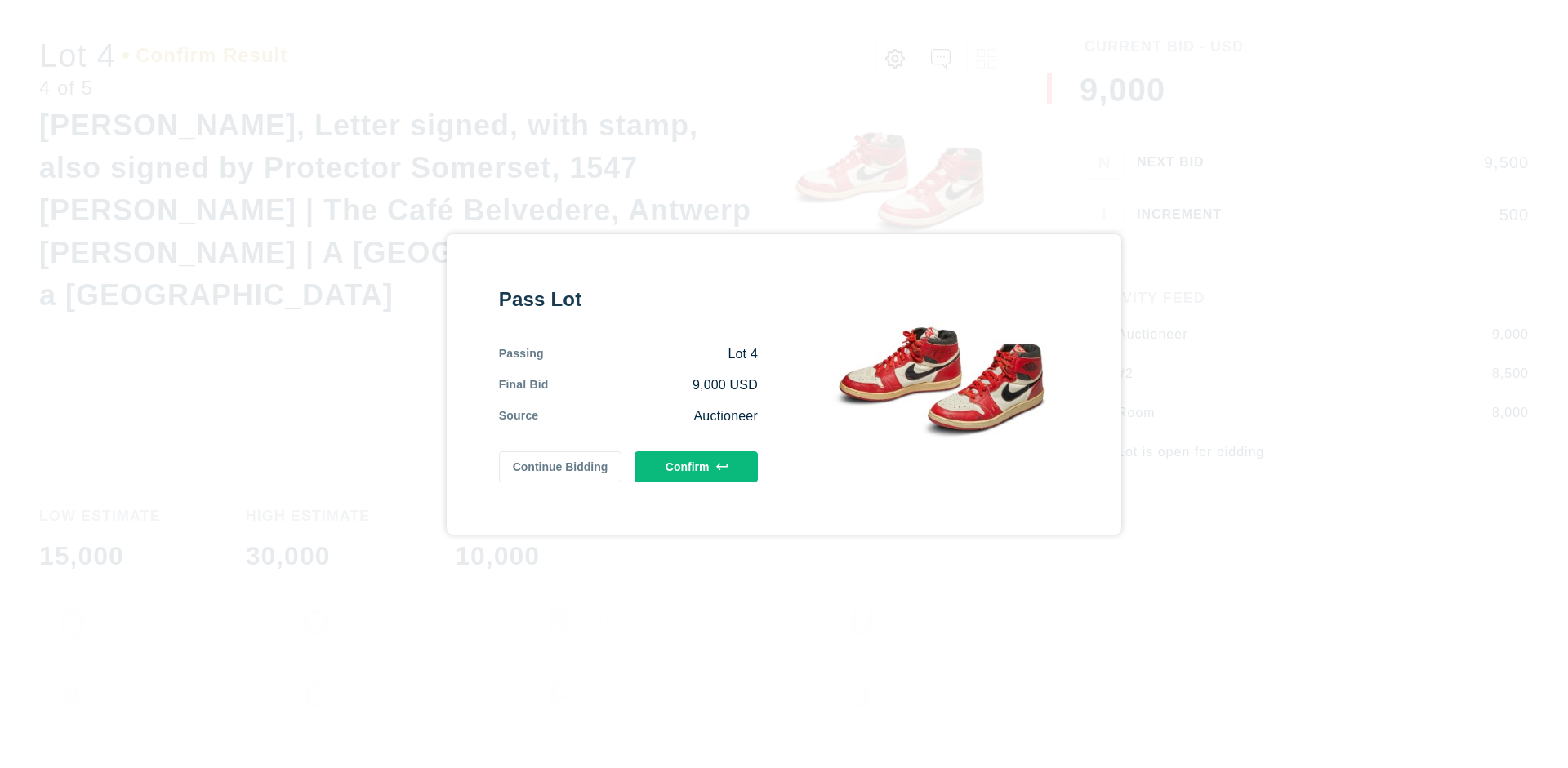
click at [697, 467] on button "Confirm" at bounding box center [696, 467] width 123 height 31
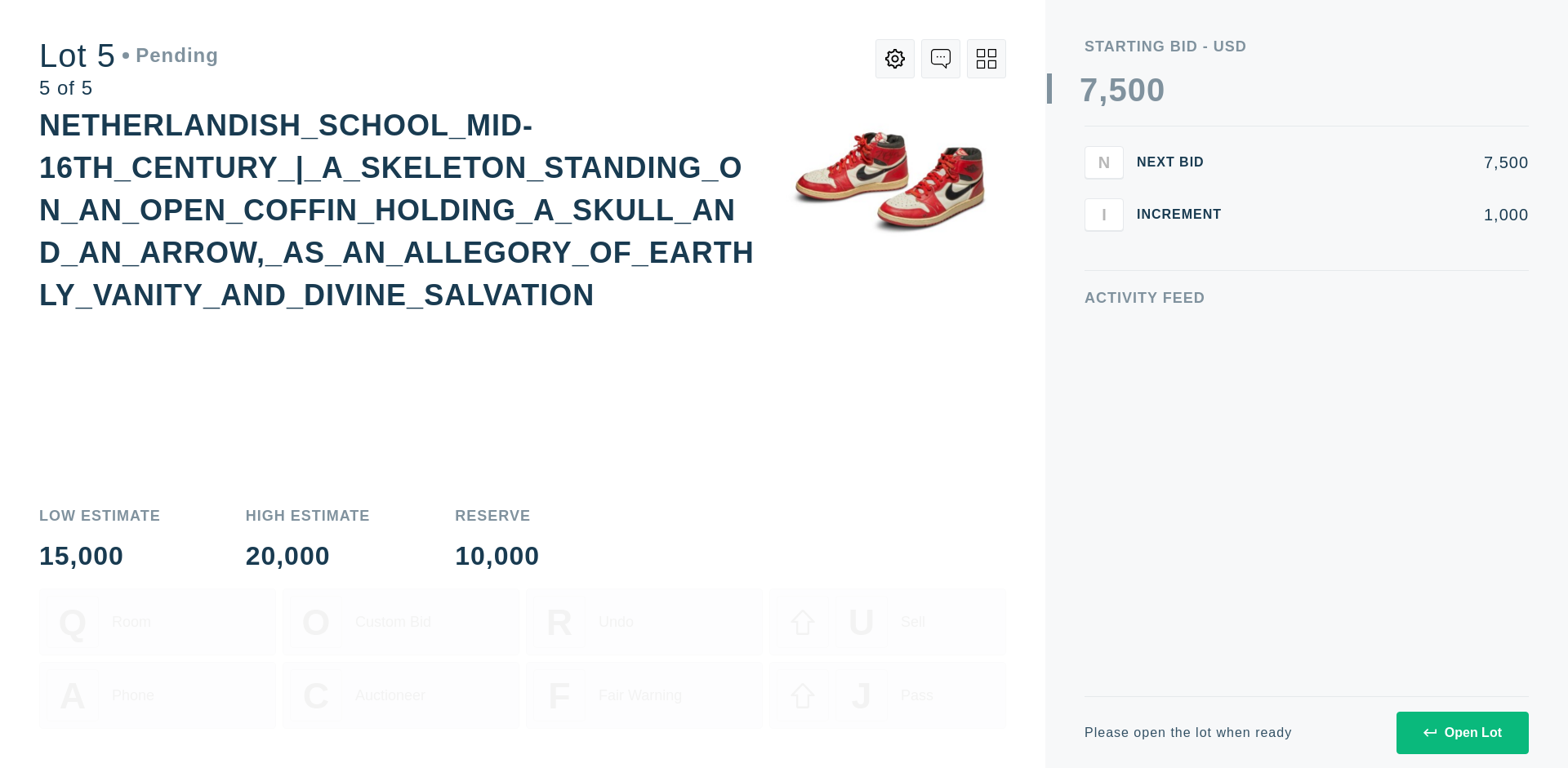
click at [1462, 732] on div "Open Lot" at bounding box center [1463, 733] width 79 height 15
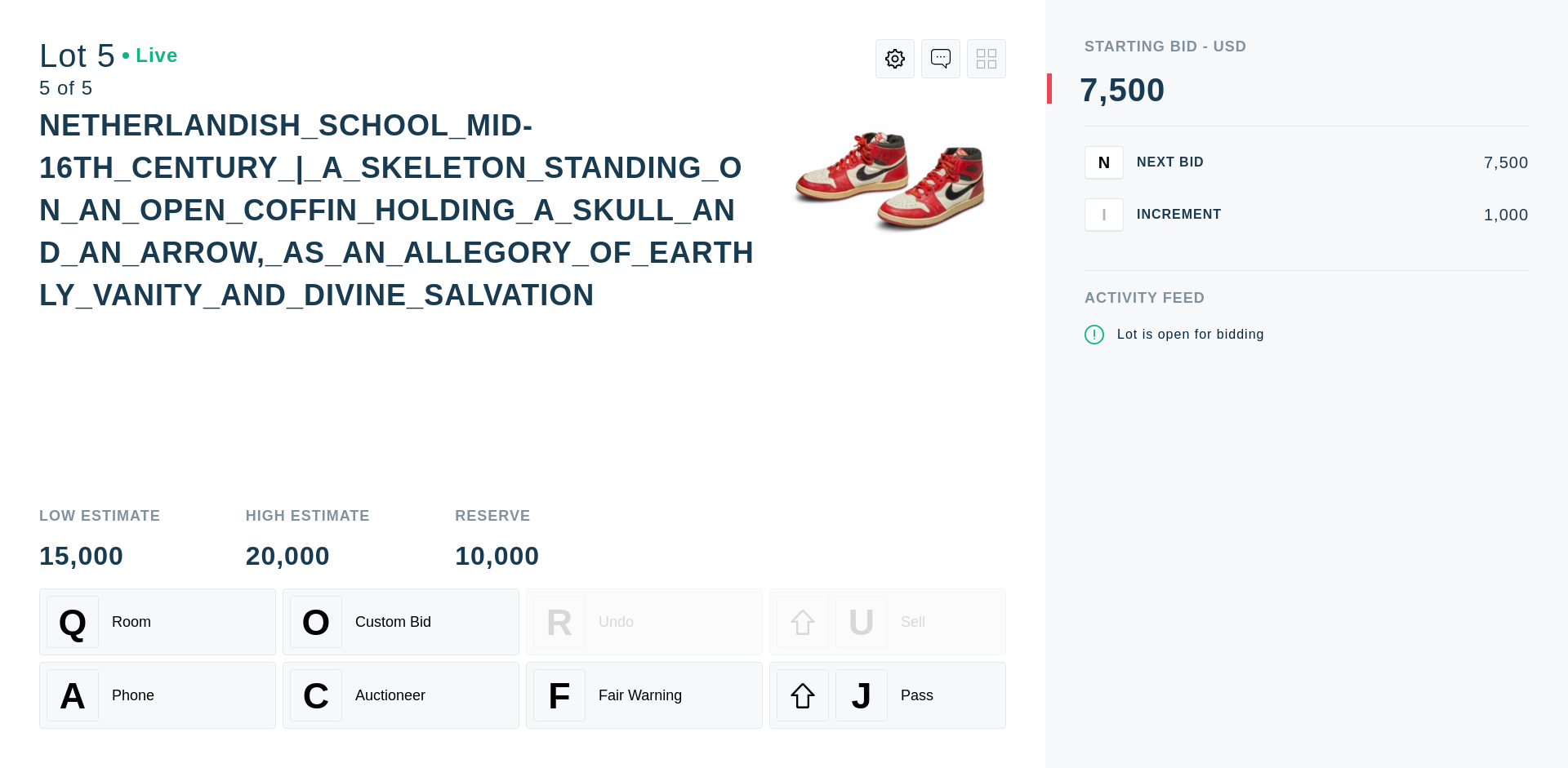
click at [157, 622] on div "Q Room" at bounding box center [157, 622] width 222 height 52
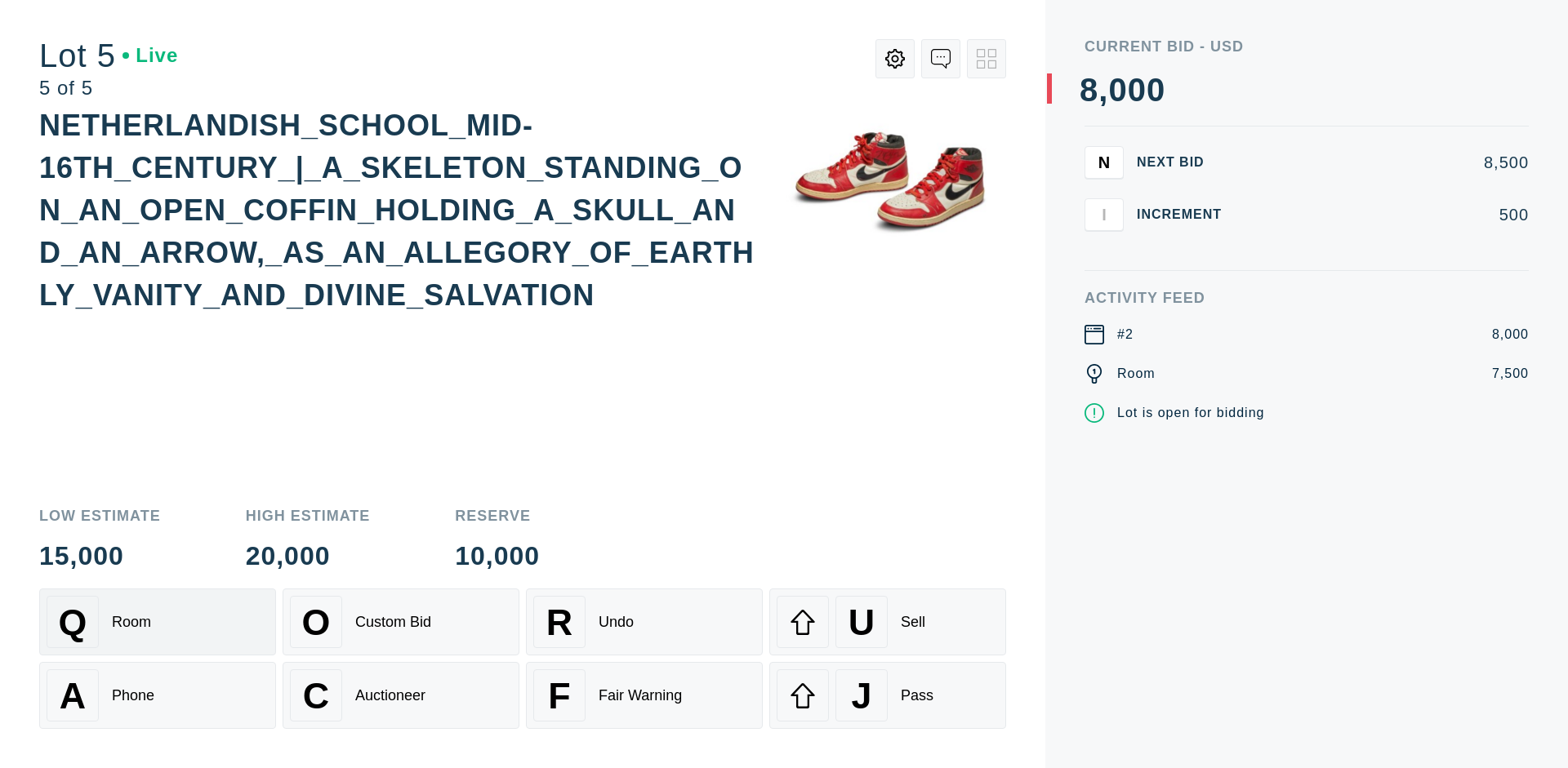
click at [157, 622] on div "Q Room" at bounding box center [157, 622] width 222 height 52
click at [888, 622] on div "U Sell" at bounding box center [888, 622] width 222 height 52
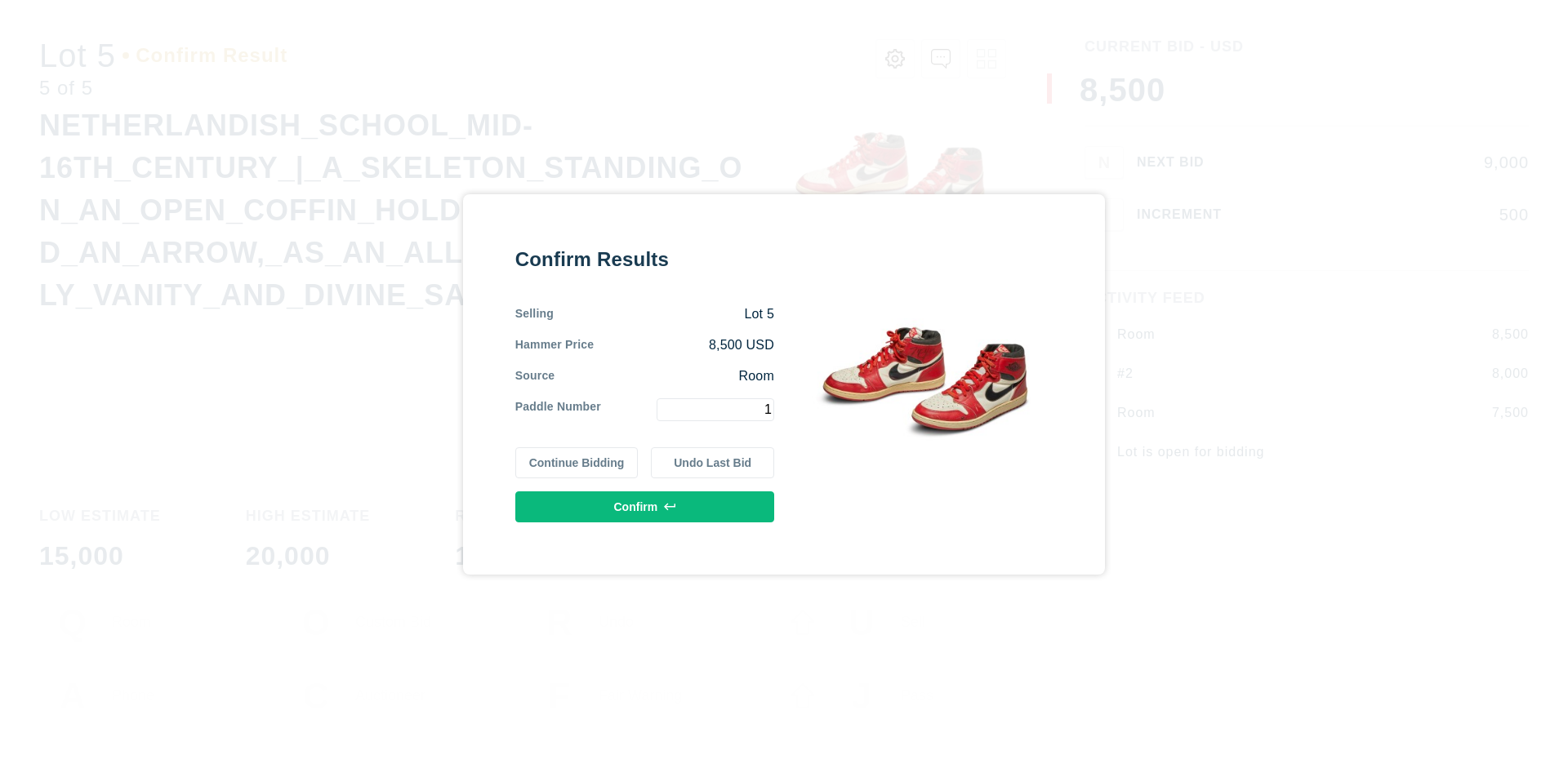
type input "1"
click at [645, 506] on button "Confirm" at bounding box center [645, 508] width 259 height 31
